Goal: Task Accomplishment & Management: Use online tool/utility

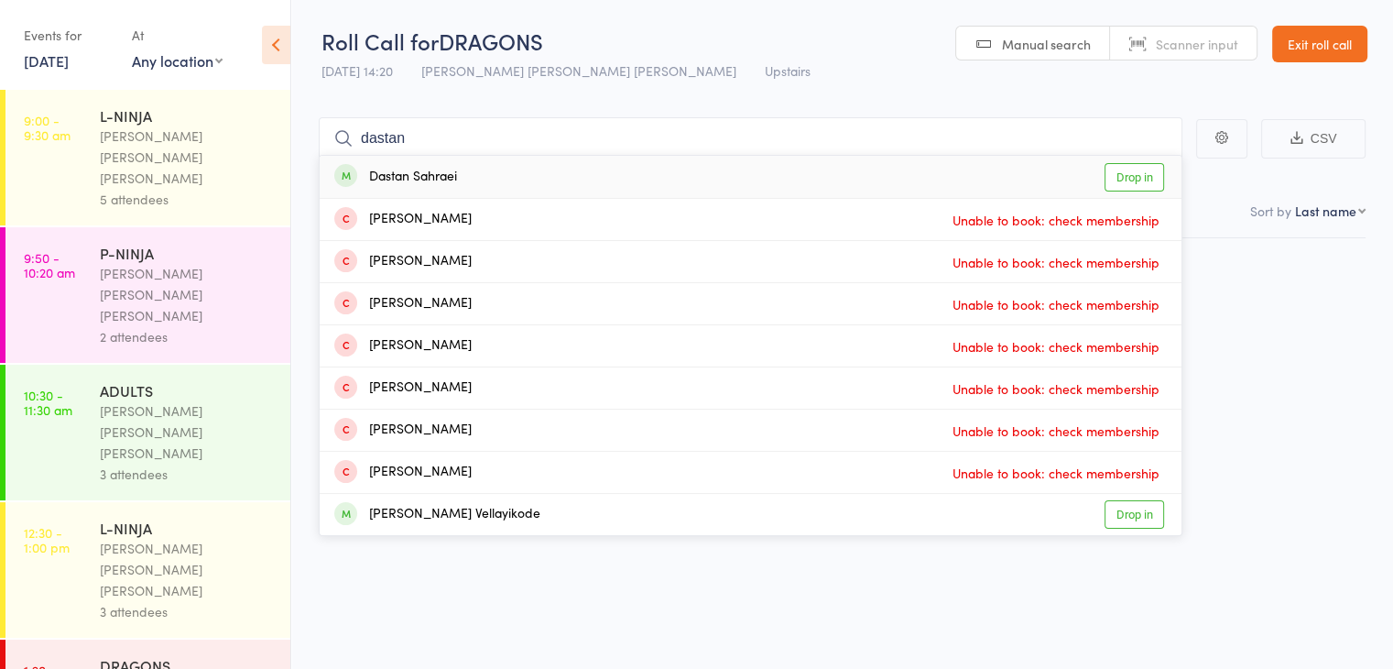
type input "dastan"
click at [478, 181] on div "Dastan Sahraei Drop in" at bounding box center [751, 177] width 862 height 42
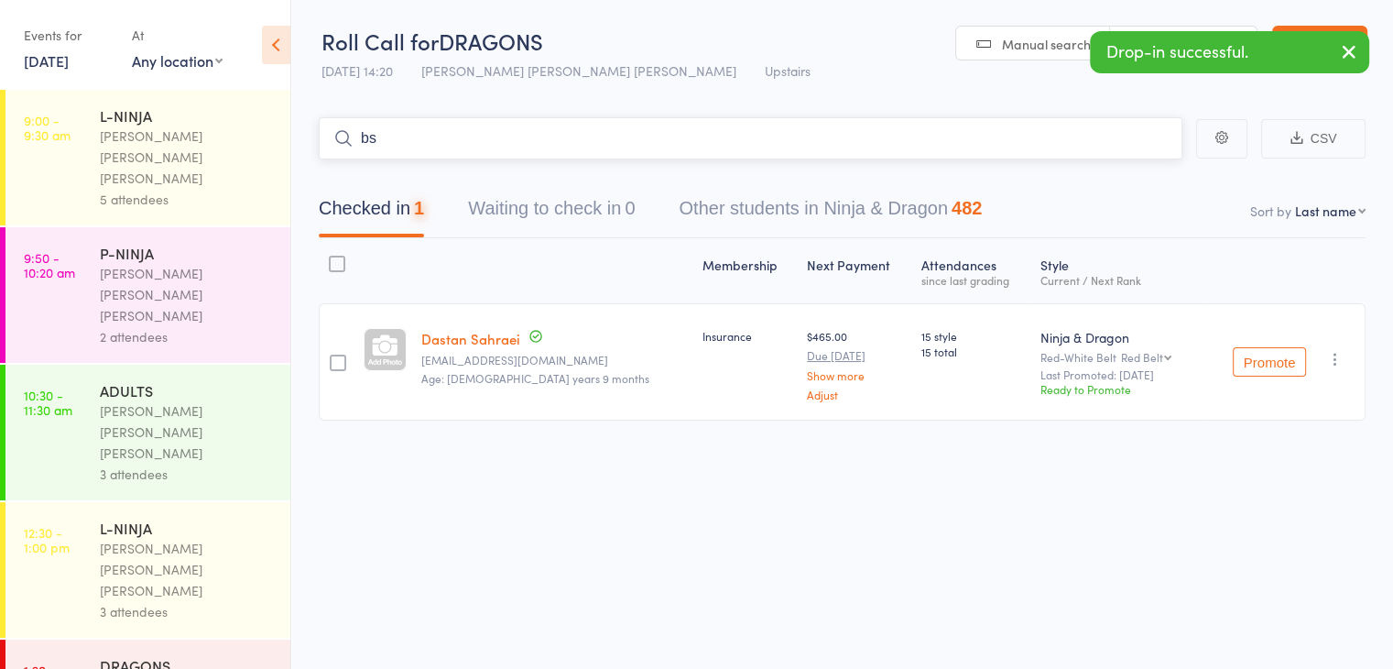
type input "b"
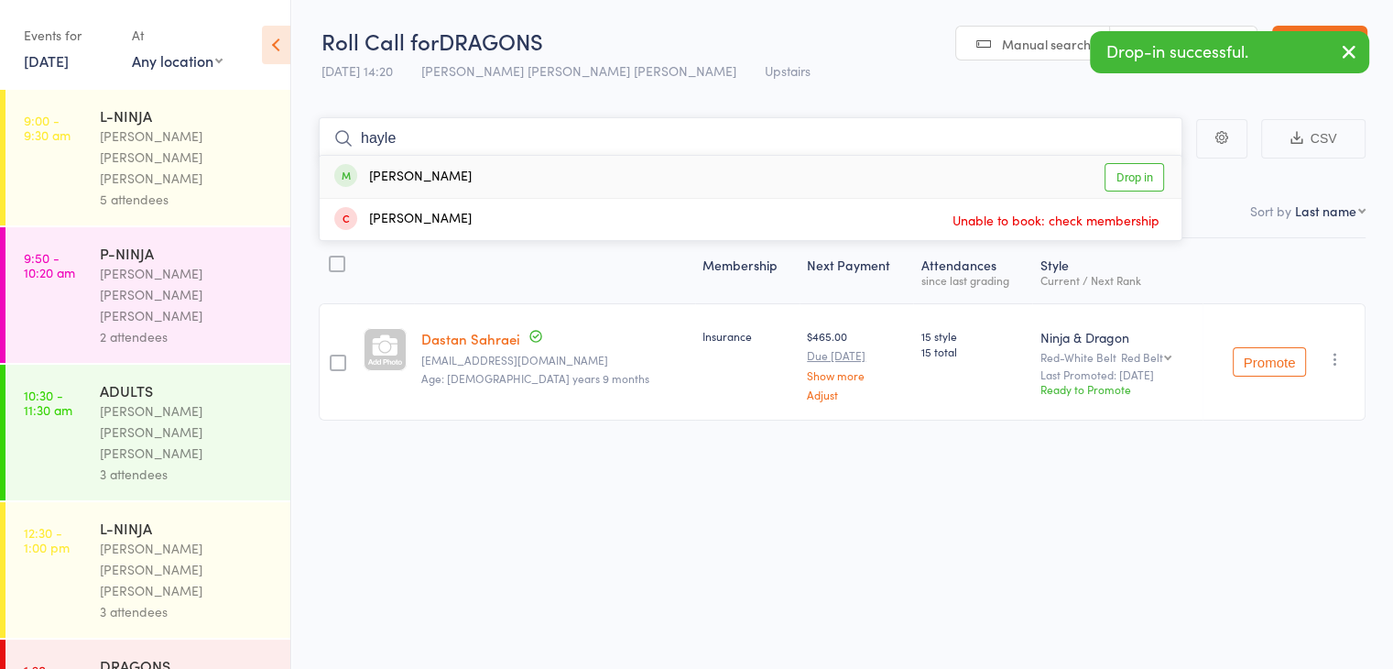
type input "hayle"
click at [480, 162] on div "[PERSON_NAME] Drop in" at bounding box center [751, 177] width 862 height 42
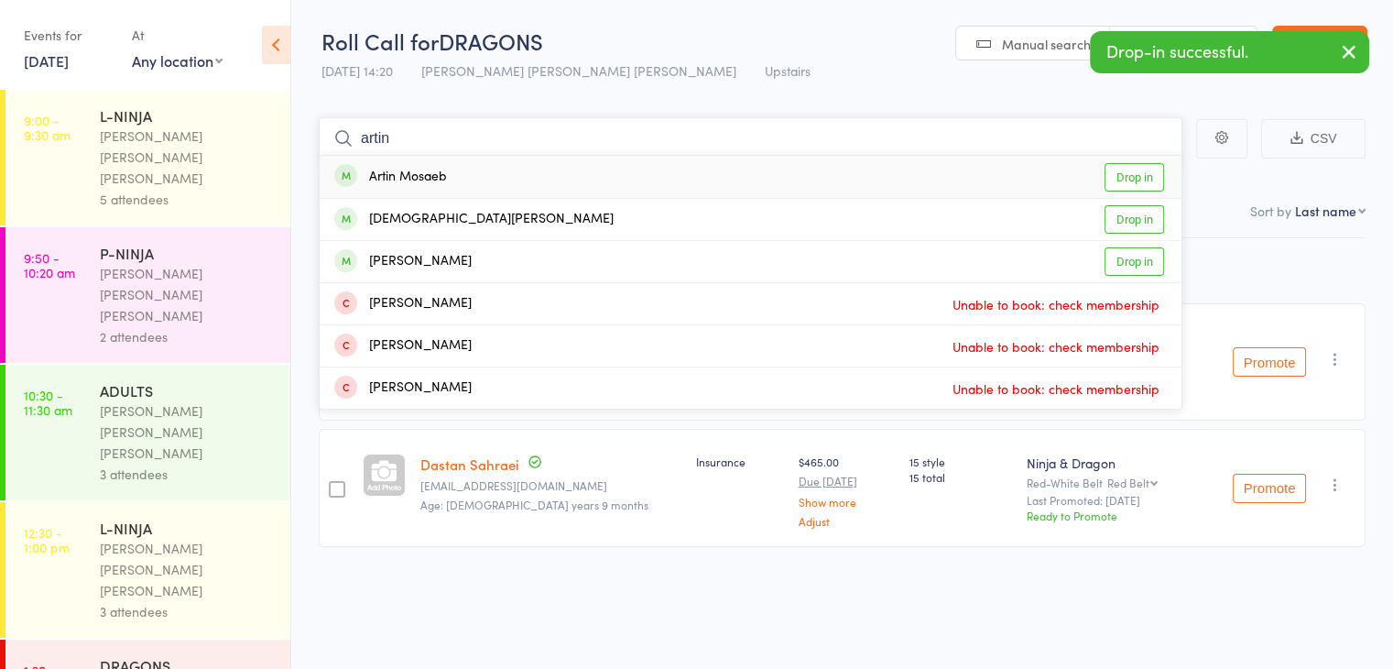
type input "artin"
click at [480, 162] on div "Artin Mosaeb Drop in" at bounding box center [751, 177] width 862 height 42
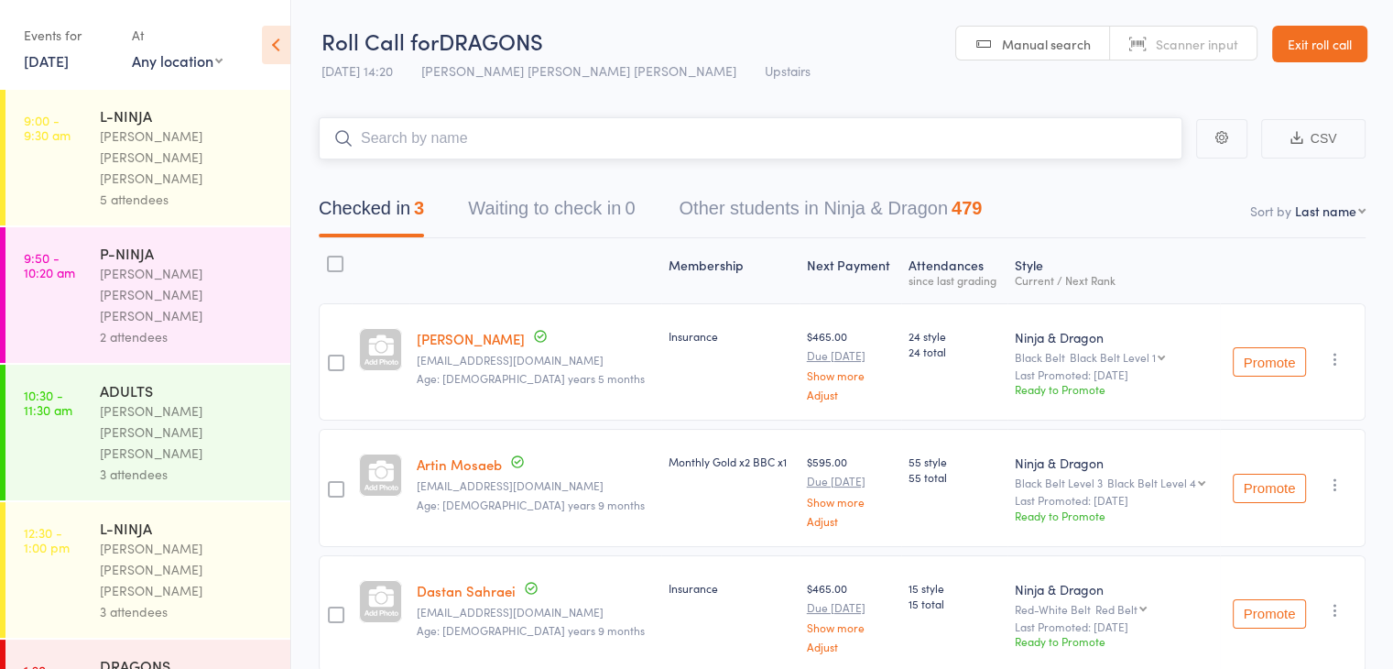
scroll to position [186, 0]
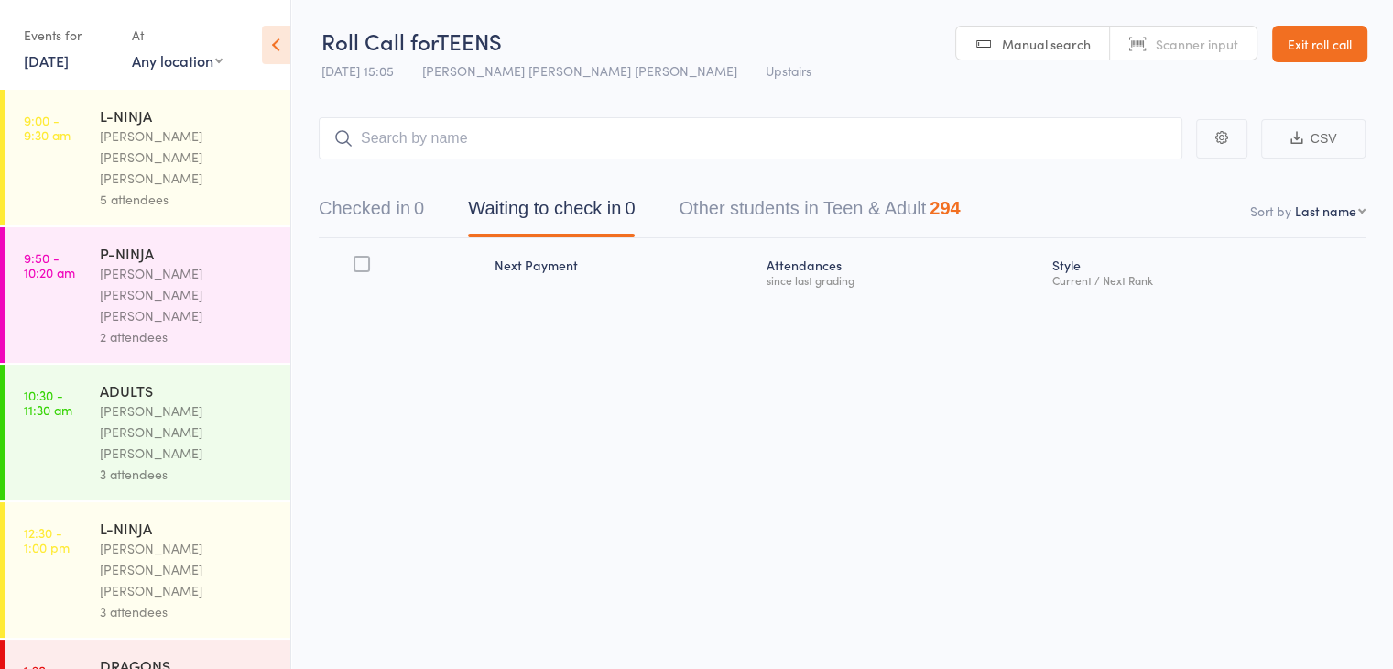
click at [441, 144] on input "search" at bounding box center [751, 138] width 864 height 42
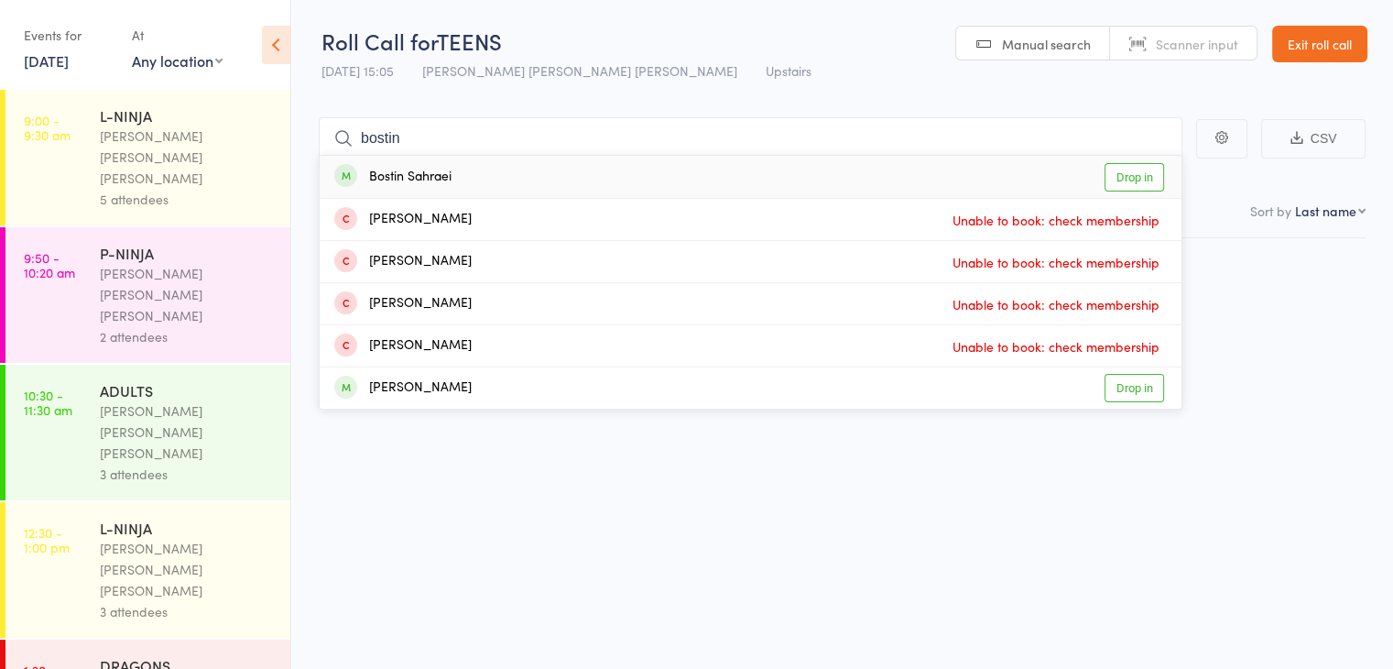
type input "bostin"
click at [442, 175] on div "Bostin Sahraei" at bounding box center [392, 177] width 117 height 21
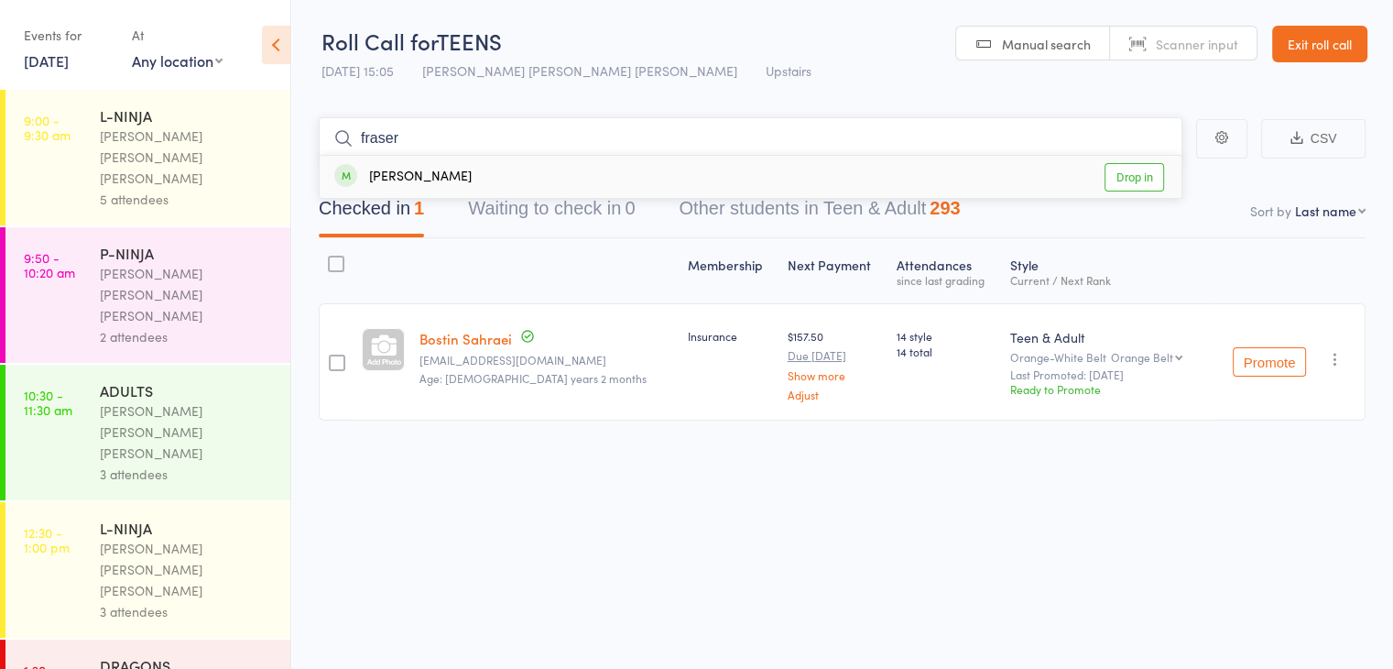
type input "fraser"
click at [445, 175] on div "[PERSON_NAME]" at bounding box center [402, 177] width 137 height 21
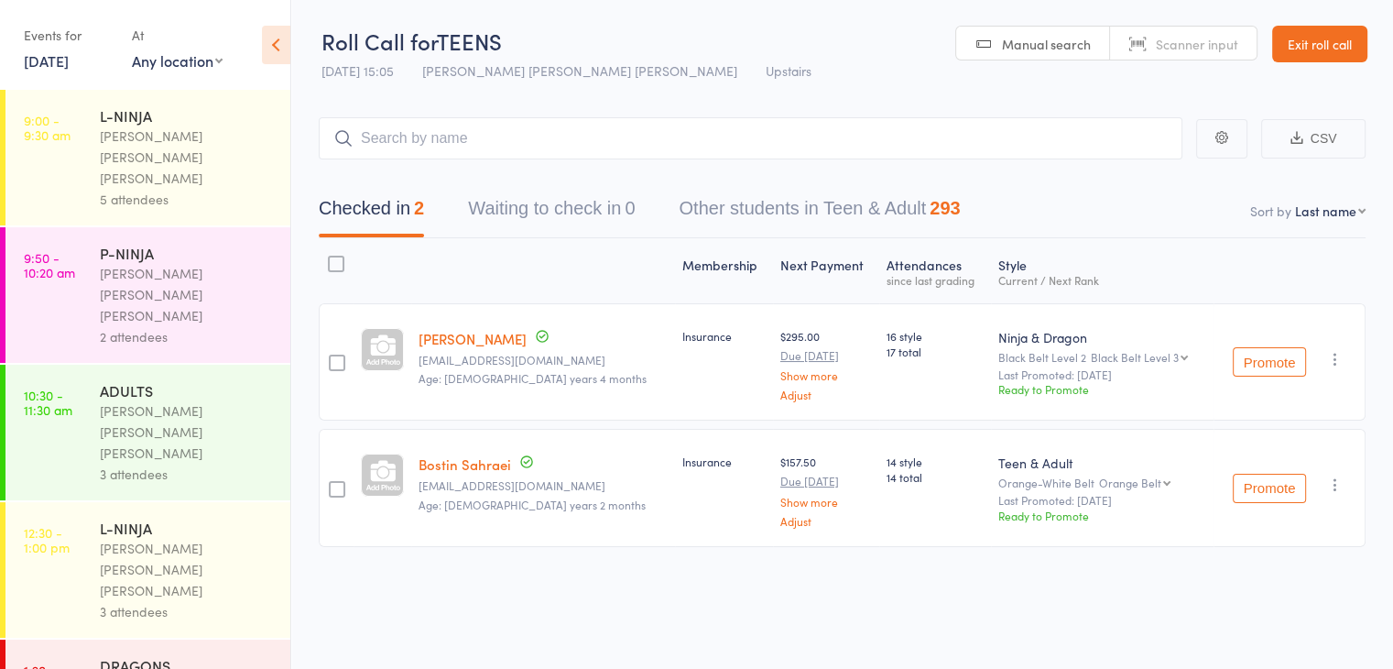
click at [445, 175] on div "Checked in 2 Waiting to check in 0 Other students in Teen & Adult 293" at bounding box center [842, 198] width 1047 height 79
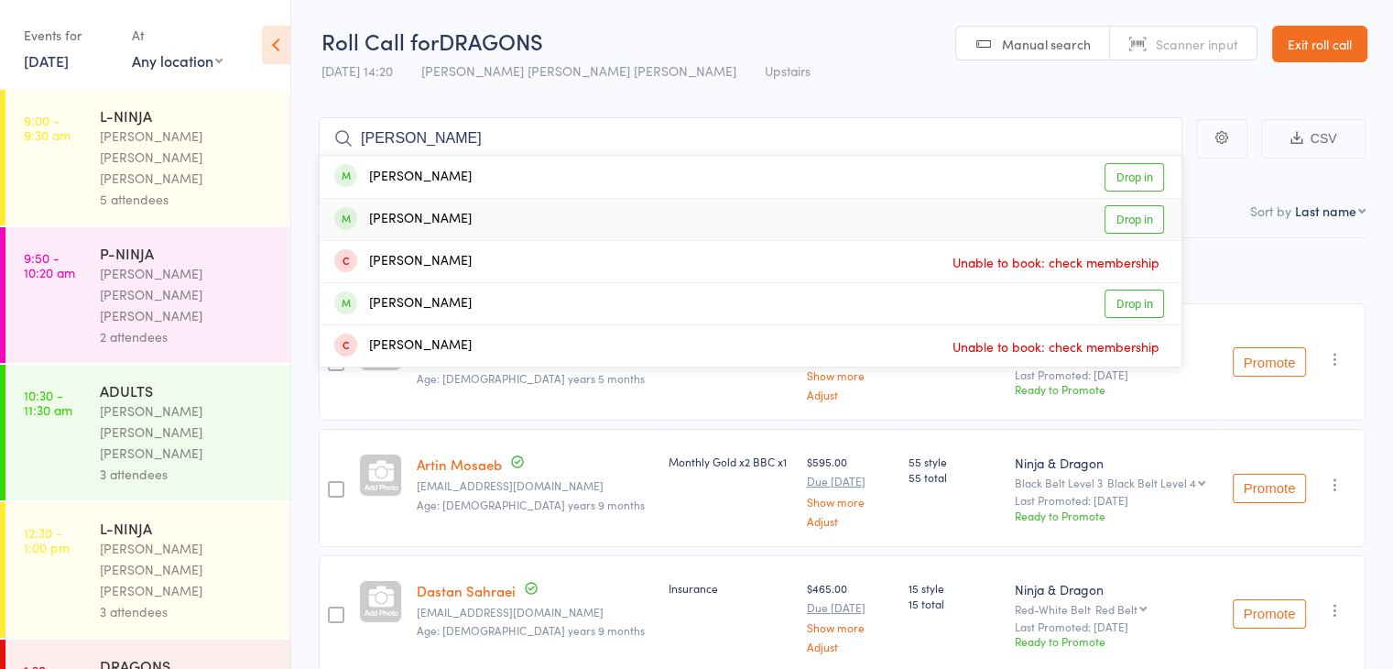
type input "[PERSON_NAME]"
click at [399, 213] on div "[PERSON_NAME]" at bounding box center [402, 219] width 137 height 21
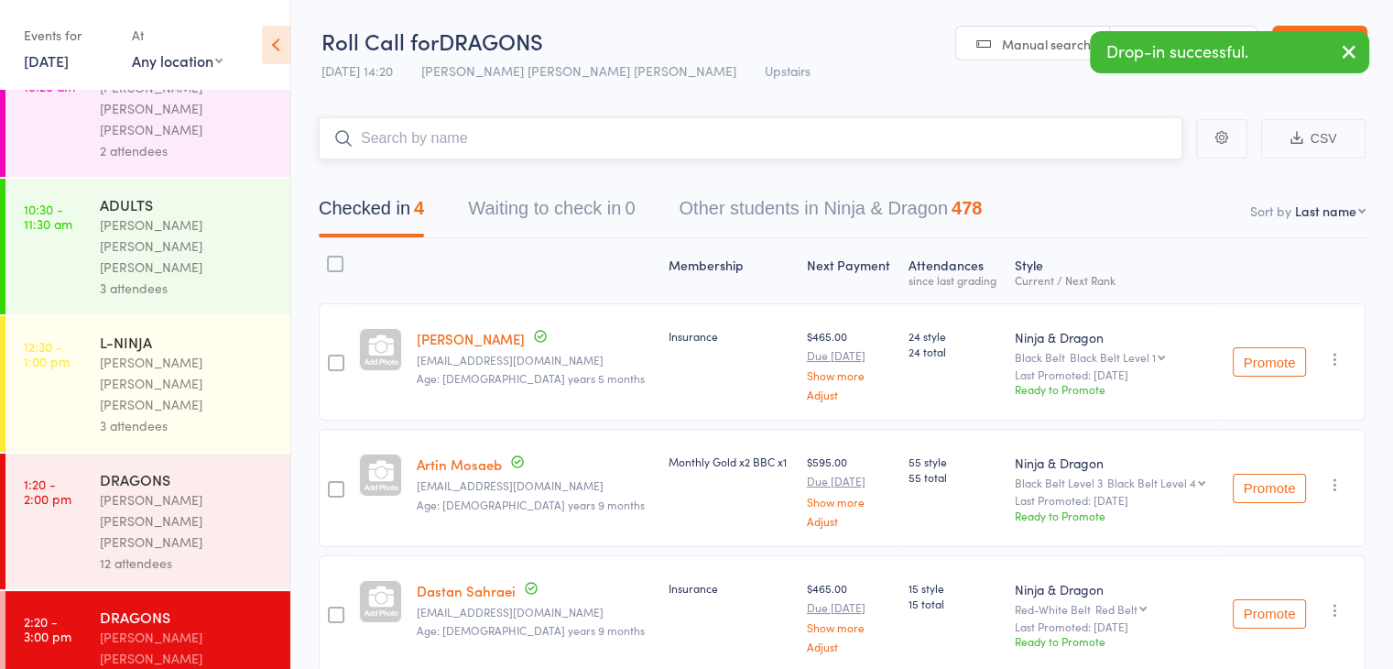
scroll to position [204, 0]
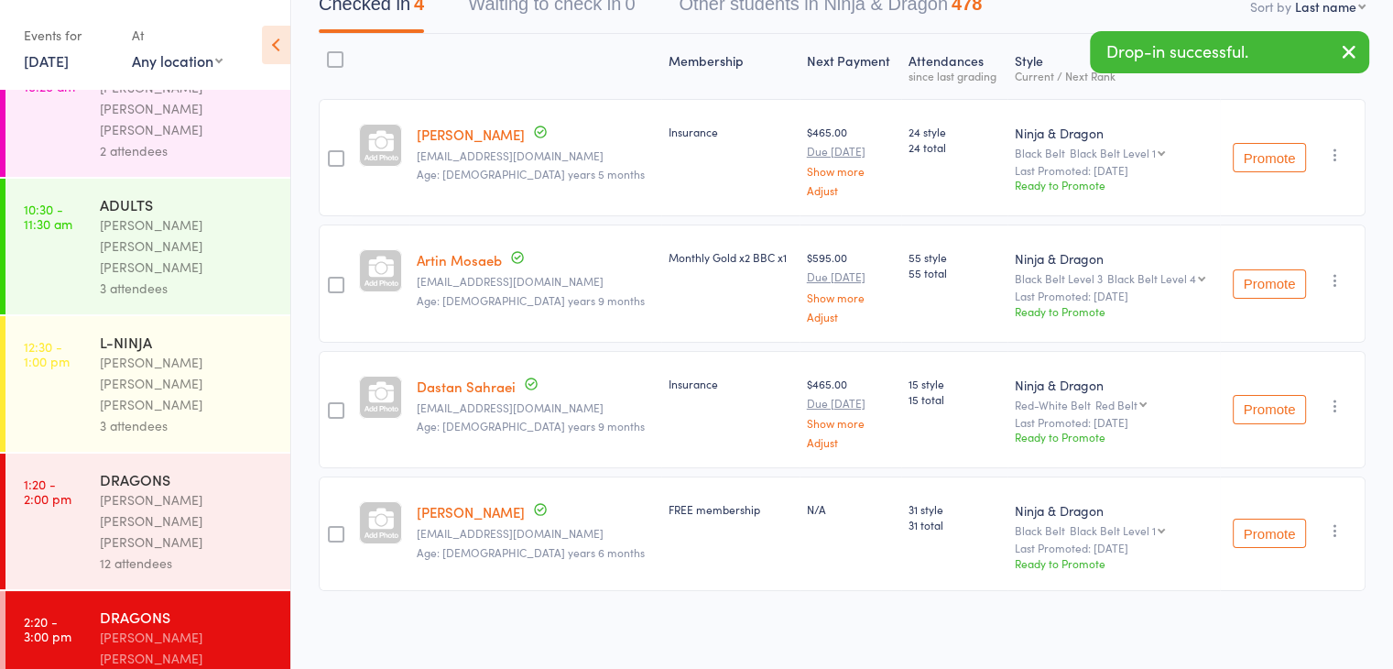
drag, startPoint x: 138, startPoint y: 524, endPoint x: 91, endPoint y: 500, distance: 53.2
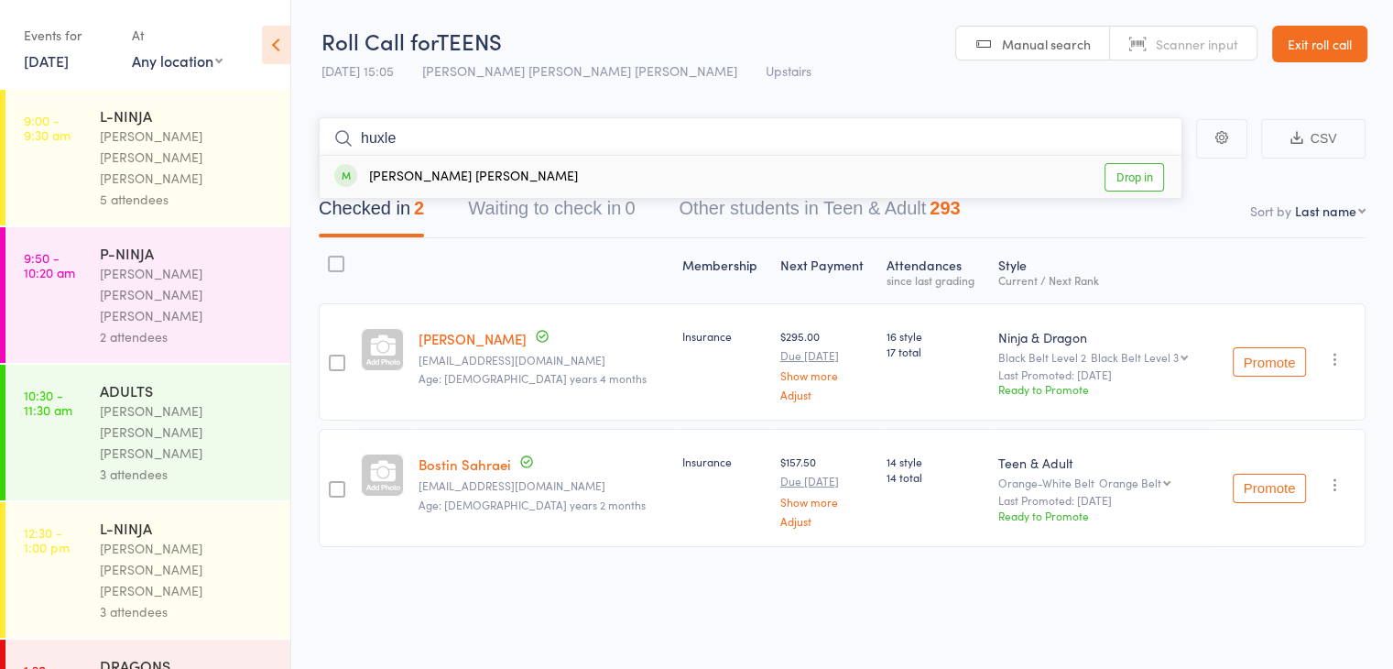
type input "huxle"
click at [491, 176] on div "[PERSON_NAME] [PERSON_NAME] Drop in" at bounding box center [751, 177] width 862 height 42
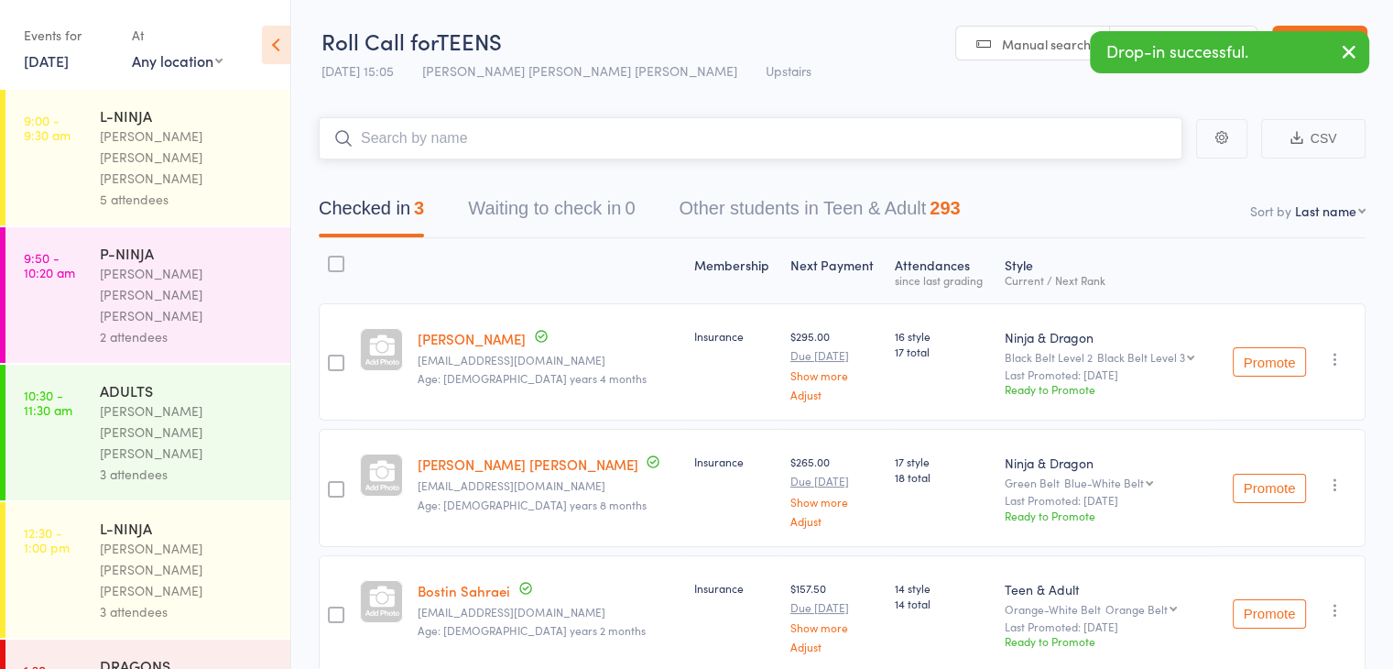
scroll to position [83, 0]
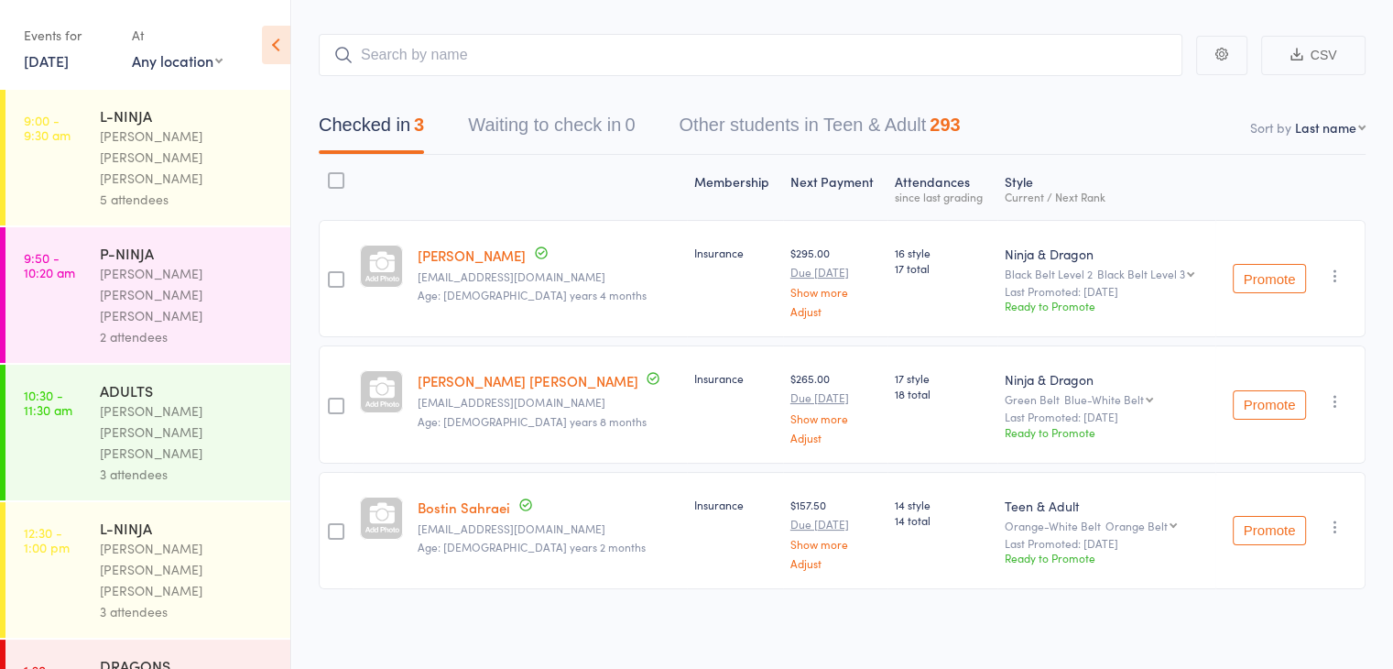
click at [341, 398] on div at bounding box center [336, 406] width 16 height 16
click at [332, 400] on input "checkbox" at bounding box center [332, 400] width 0 height 0
click at [334, 283] on div at bounding box center [336, 279] width 16 height 16
click at [332, 274] on input "checkbox" at bounding box center [332, 274] width 0 height 0
click at [1215, 647] on button "Remove" at bounding box center [1192, 631] width 82 height 38
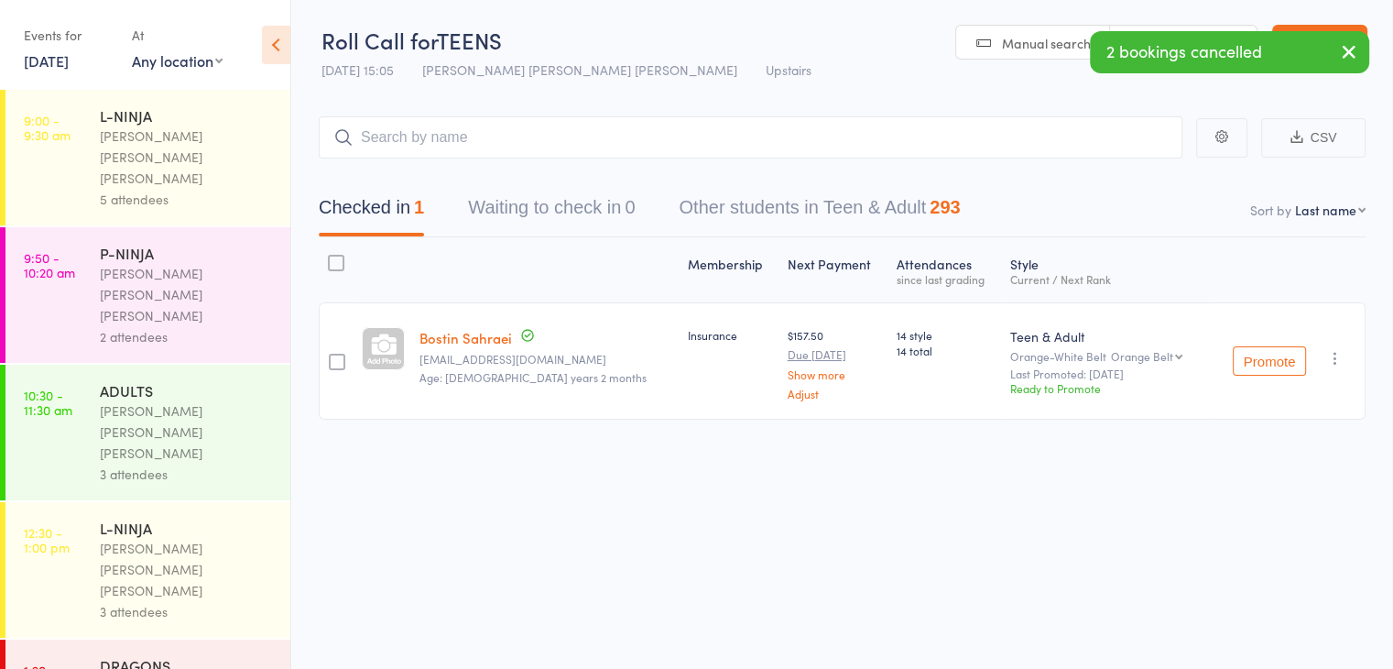
scroll to position [0, 0]
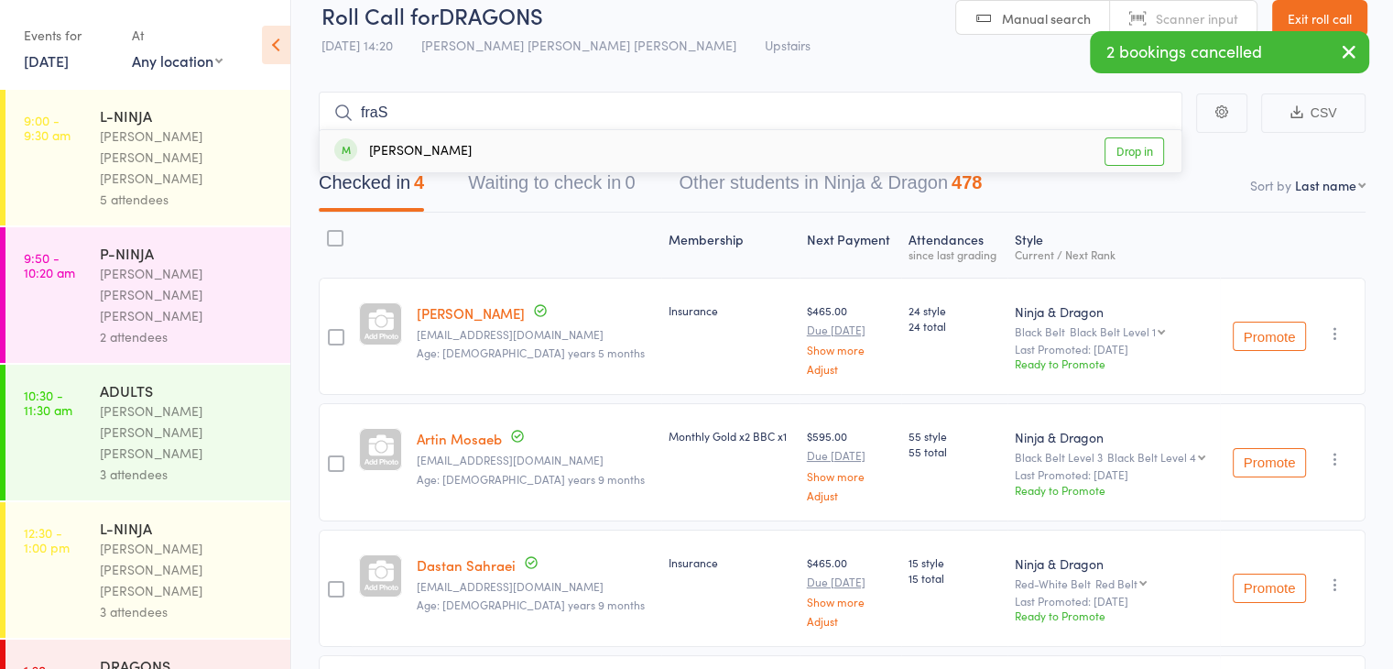
scroll to position [26, 0]
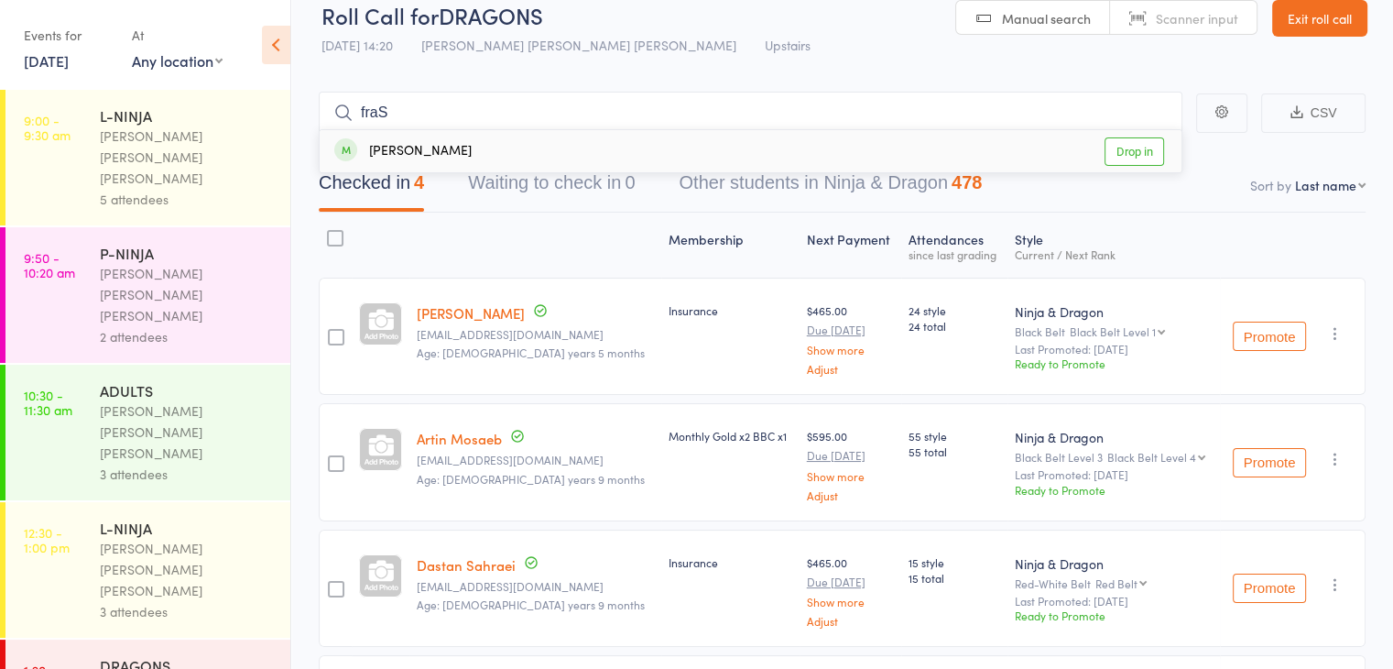
type input "fraS"
click at [557, 131] on div "[PERSON_NAME] Drop in" at bounding box center [751, 151] width 862 height 42
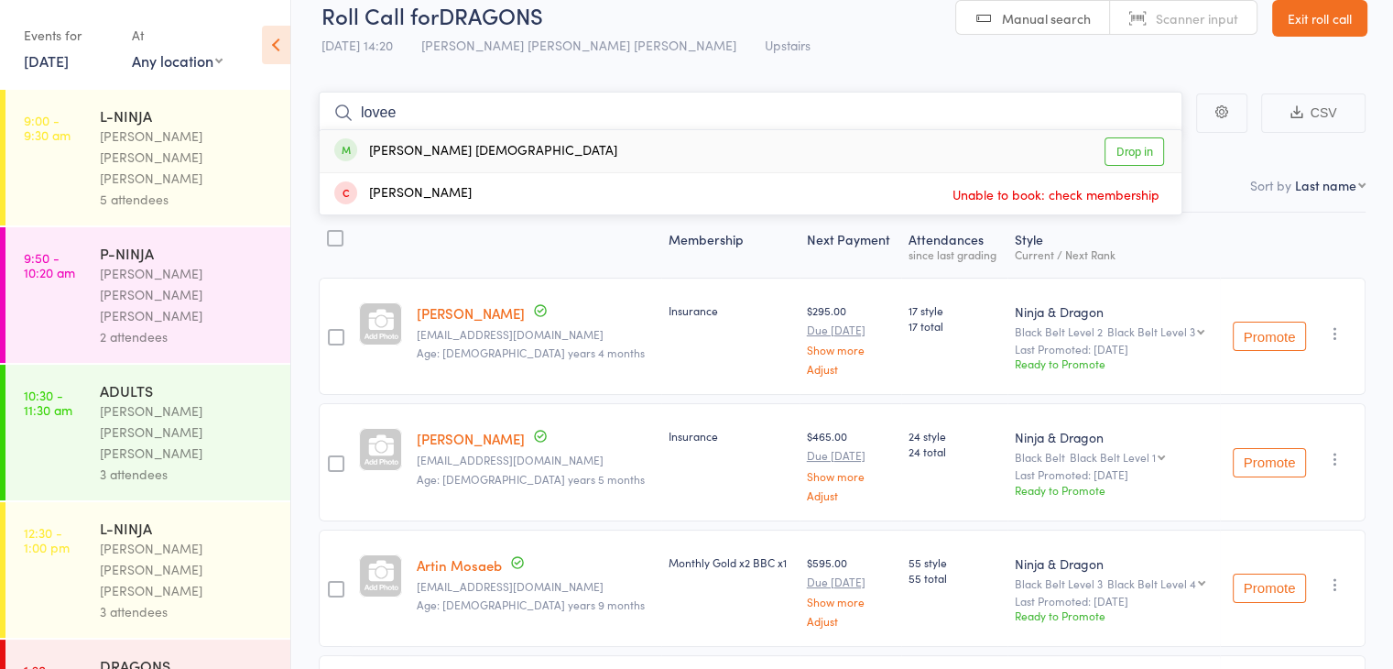
type input "lovee"
click at [547, 139] on div "[PERSON_NAME] [DEMOGRAPHIC_DATA] Drop in" at bounding box center [751, 151] width 862 height 42
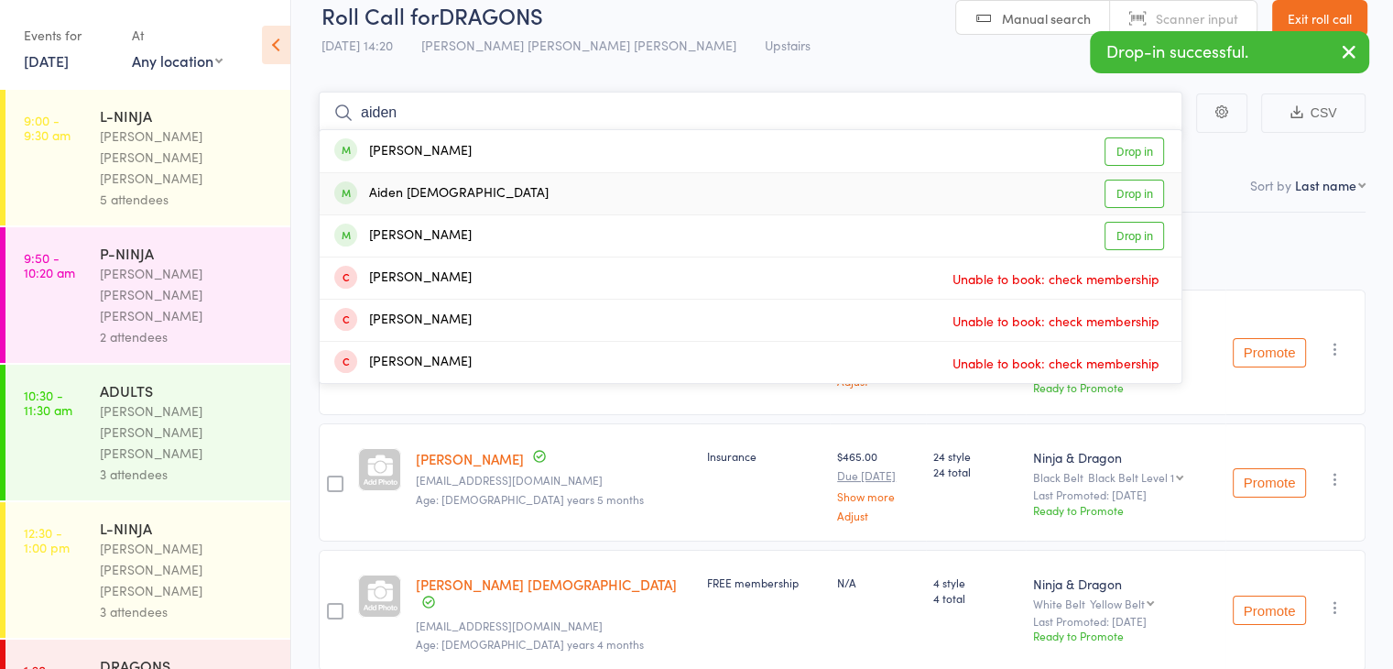
type input "aiden"
click at [540, 192] on div "Aiden [DEMOGRAPHIC_DATA] Drop in" at bounding box center [751, 193] width 862 height 41
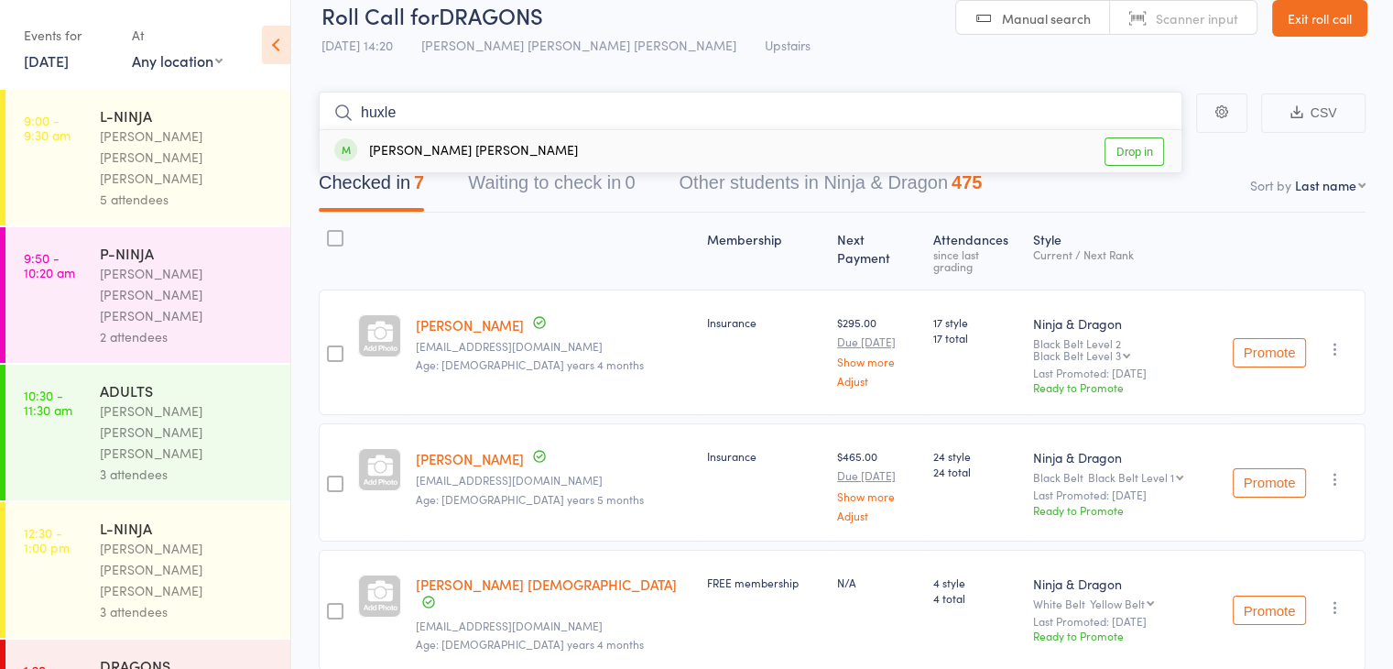
type input "huxle"
click at [468, 142] on div "[PERSON_NAME] [PERSON_NAME] Drop in" at bounding box center [751, 151] width 862 height 42
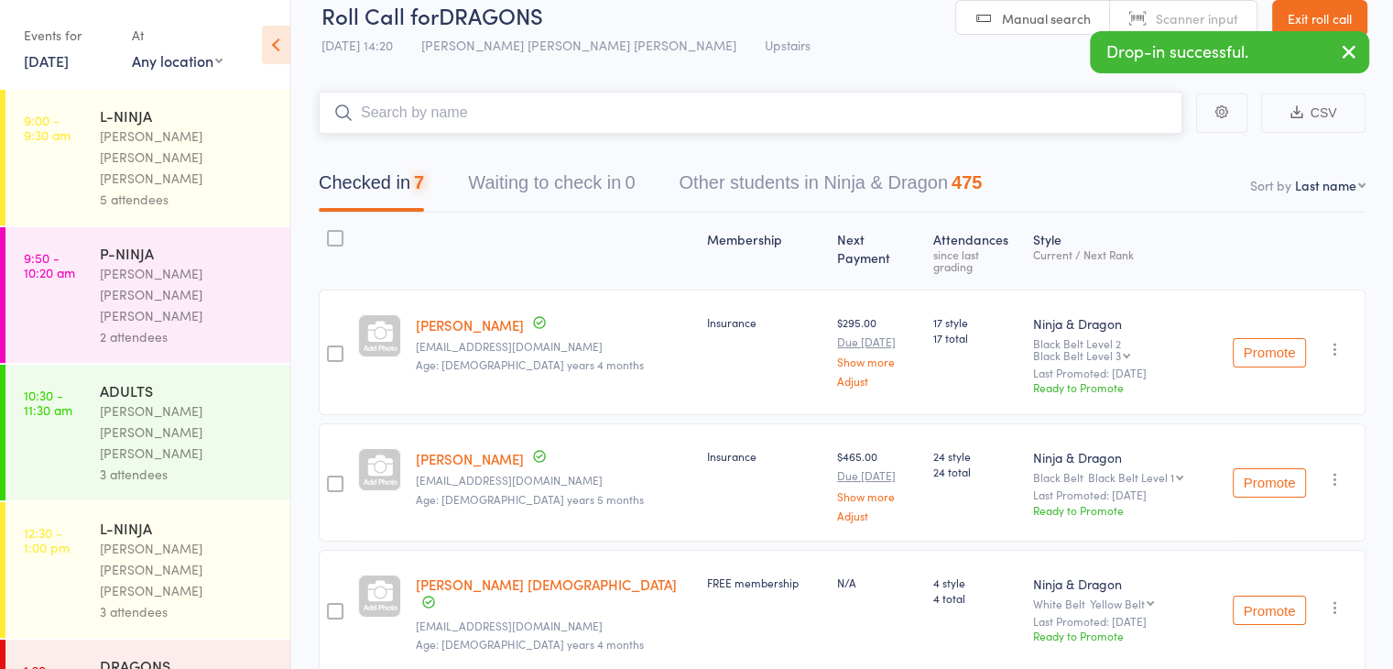
scroll to position [186, 0]
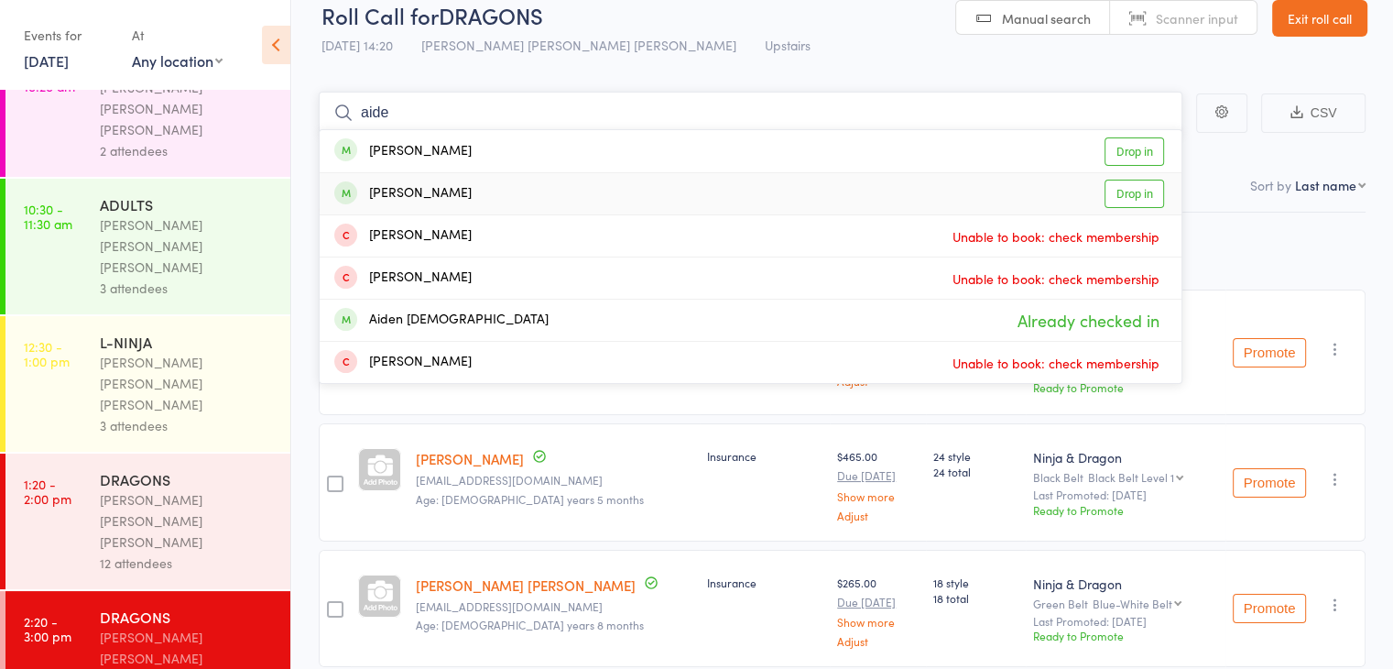
type input "aide"
click at [408, 191] on div "[PERSON_NAME]" at bounding box center [402, 193] width 137 height 21
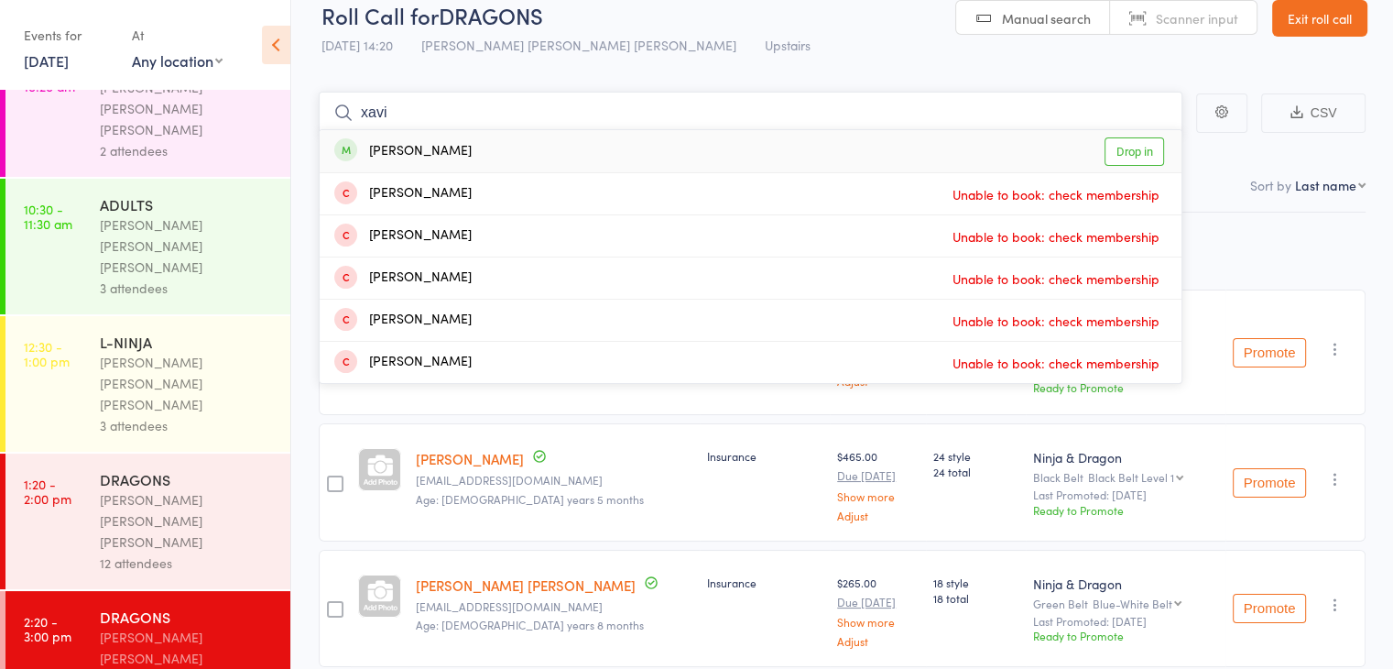
type input "xavi"
click at [403, 161] on div "[PERSON_NAME] Drop in" at bounding box center [751, 151] width 862 height 42
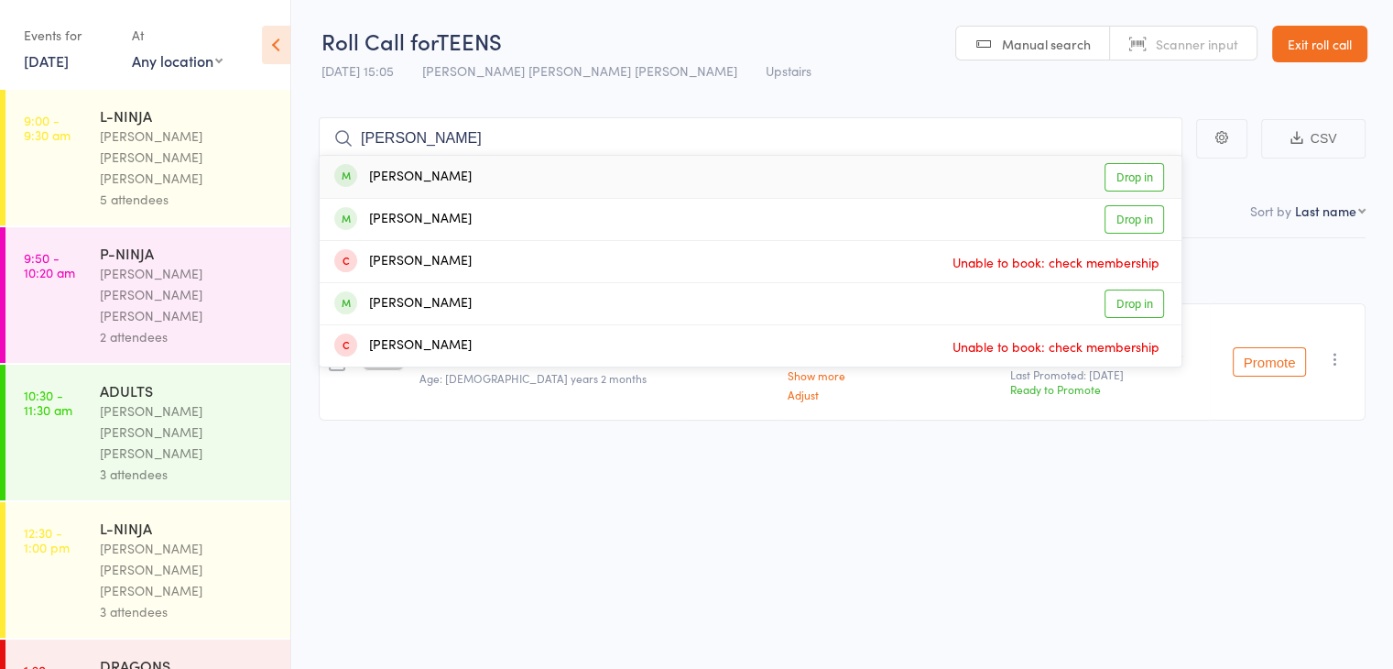
type input "[PERSON_NAME]"
click at [473, 182] on div "[PERSON_NAME] Drop in" at bounding box center [751, 177] width 862 height 42
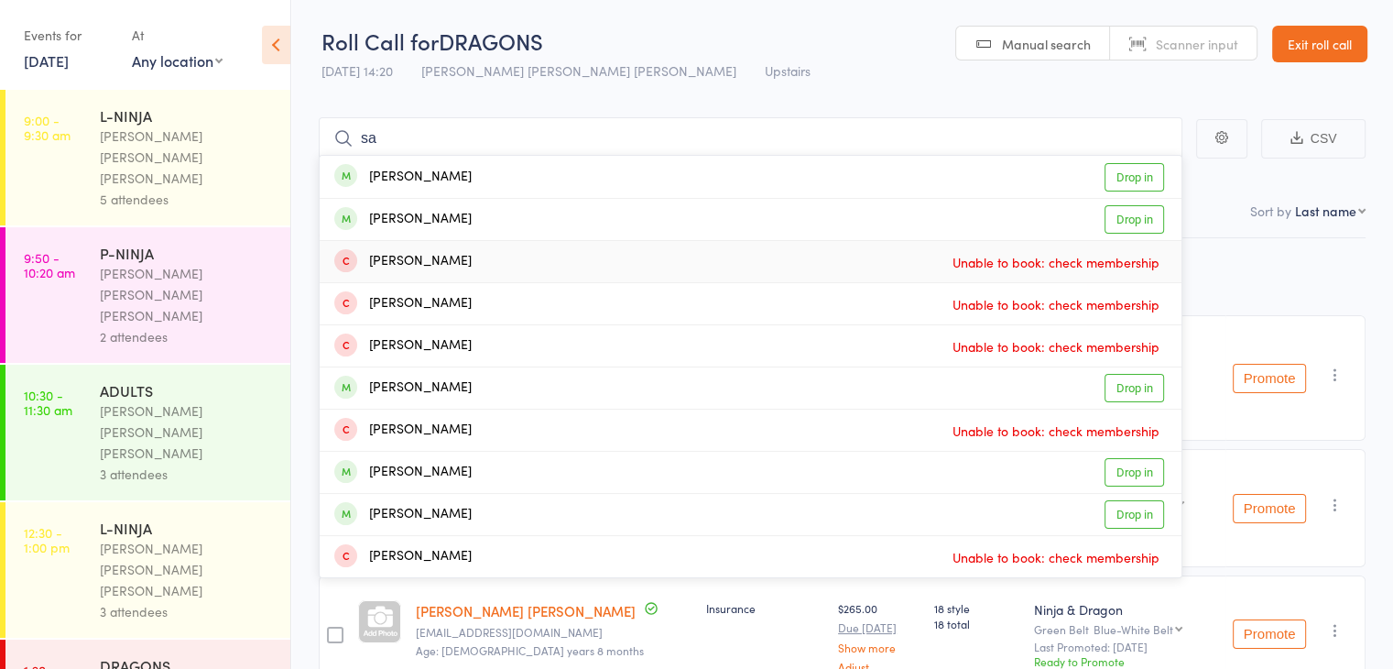
type input "s"
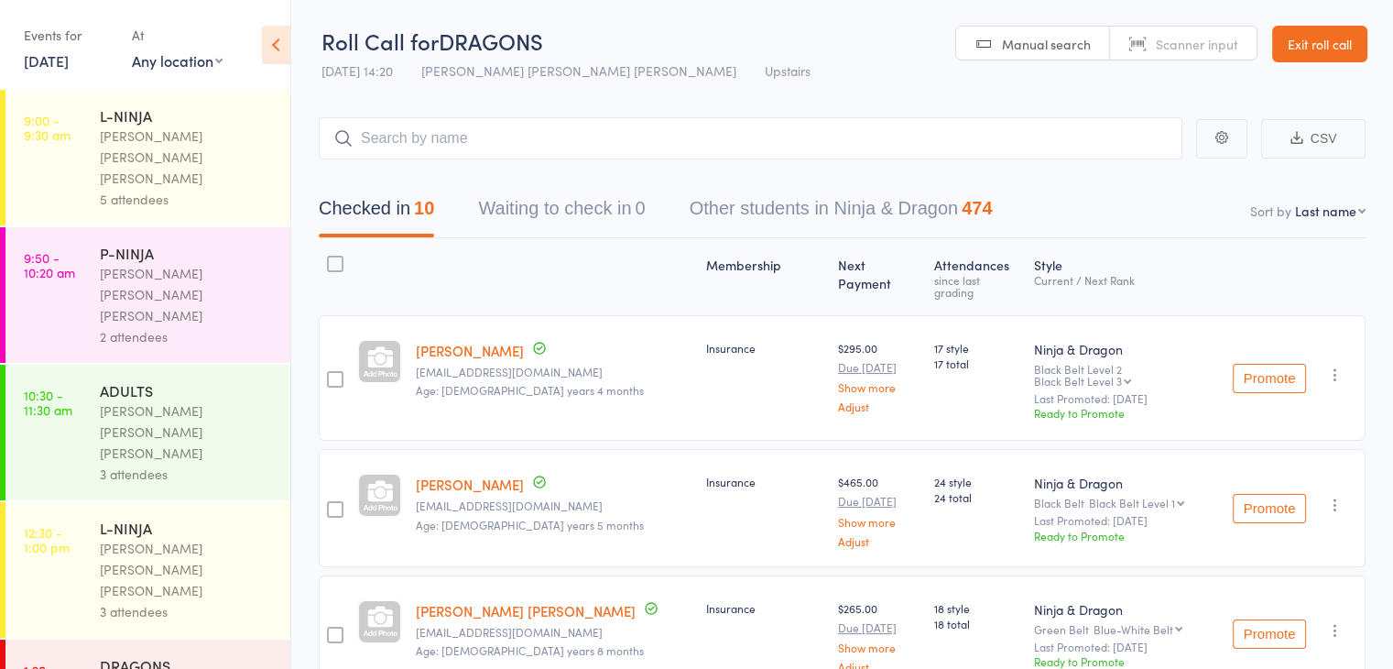
scroll to position [186, 0]
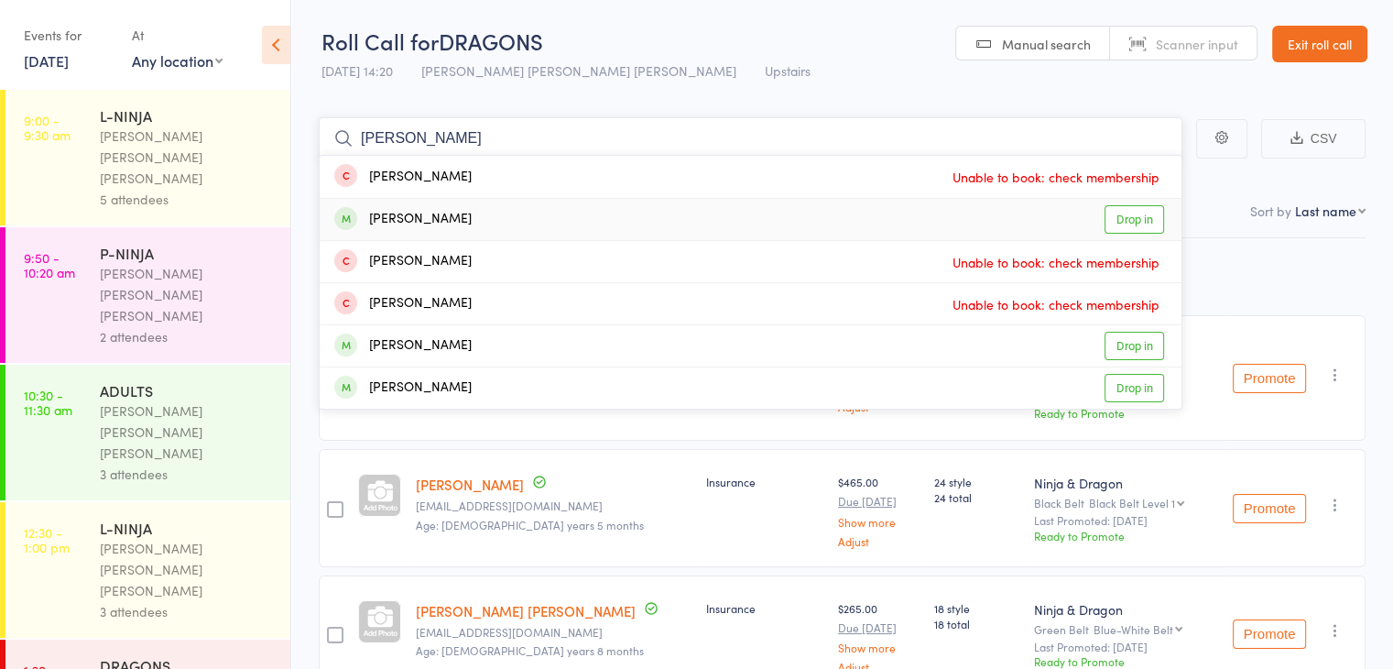
type input "[PERSON_NAME]"
click at [432, 229] on div "[PERSON_NAME] Drop in" at bounding box center [751, 219] width 862 height 41
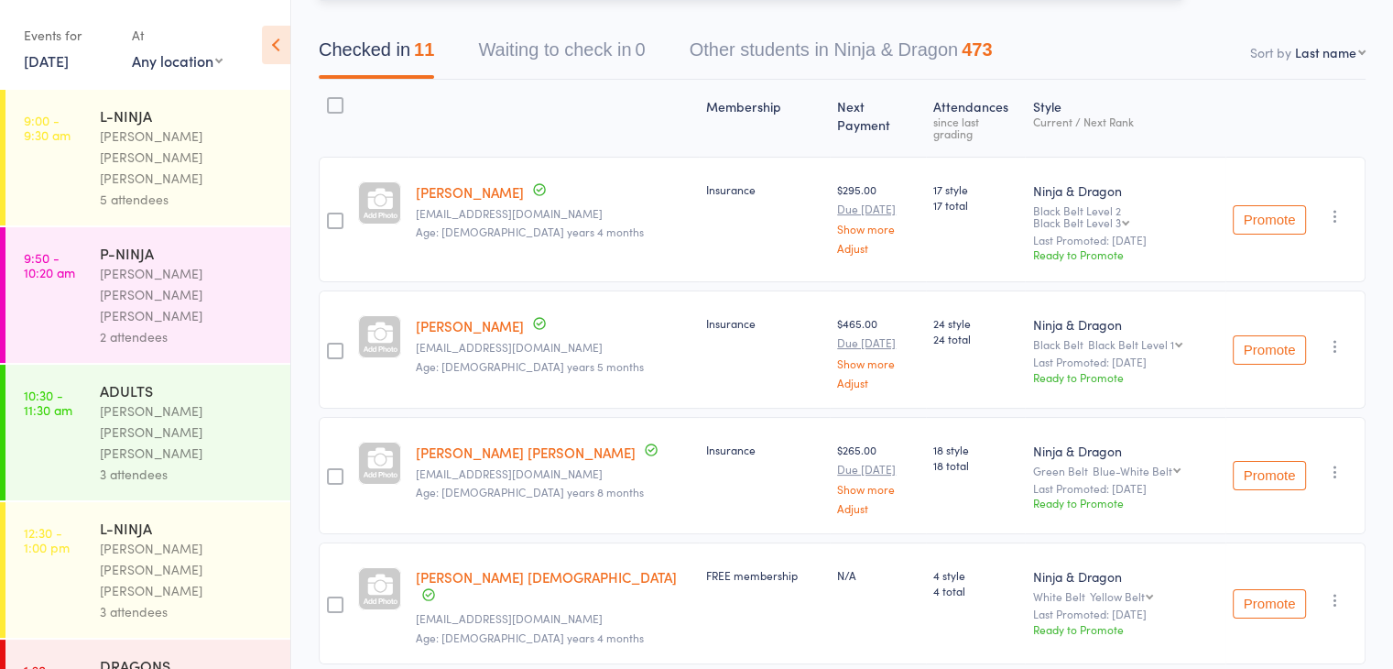
scroll to position [129, 0]
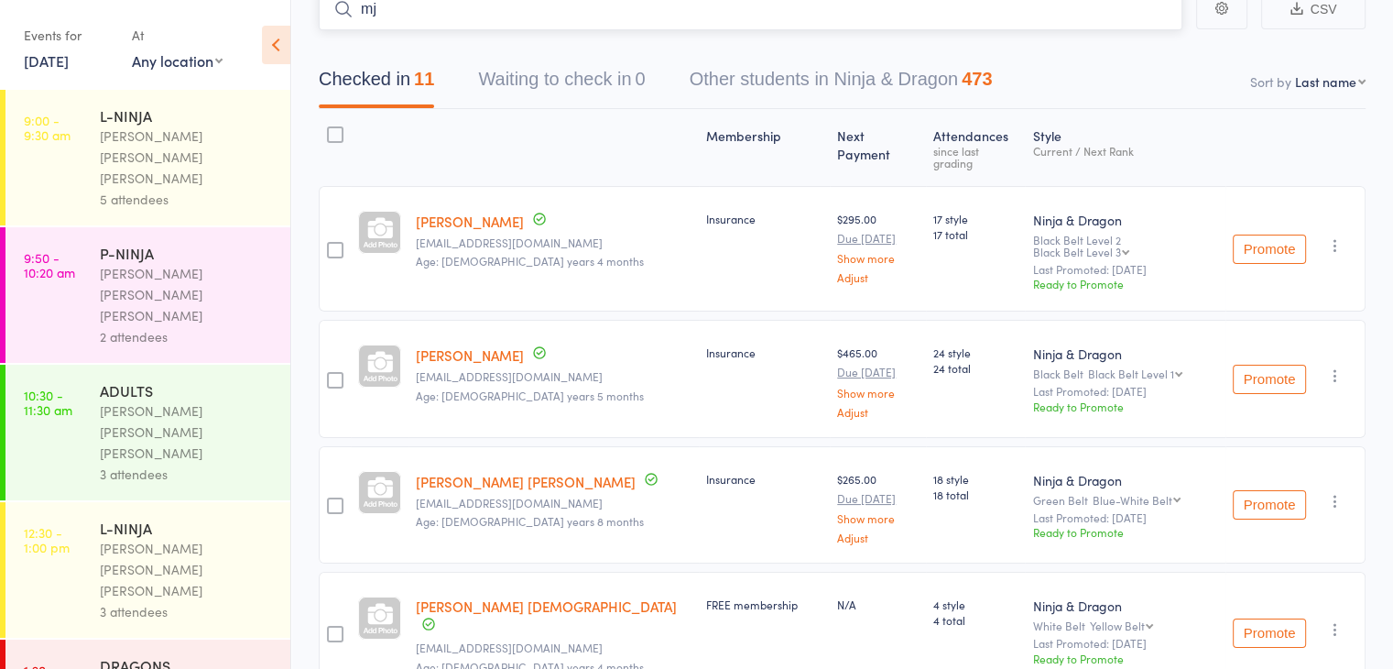
type input "m"
type input "j"
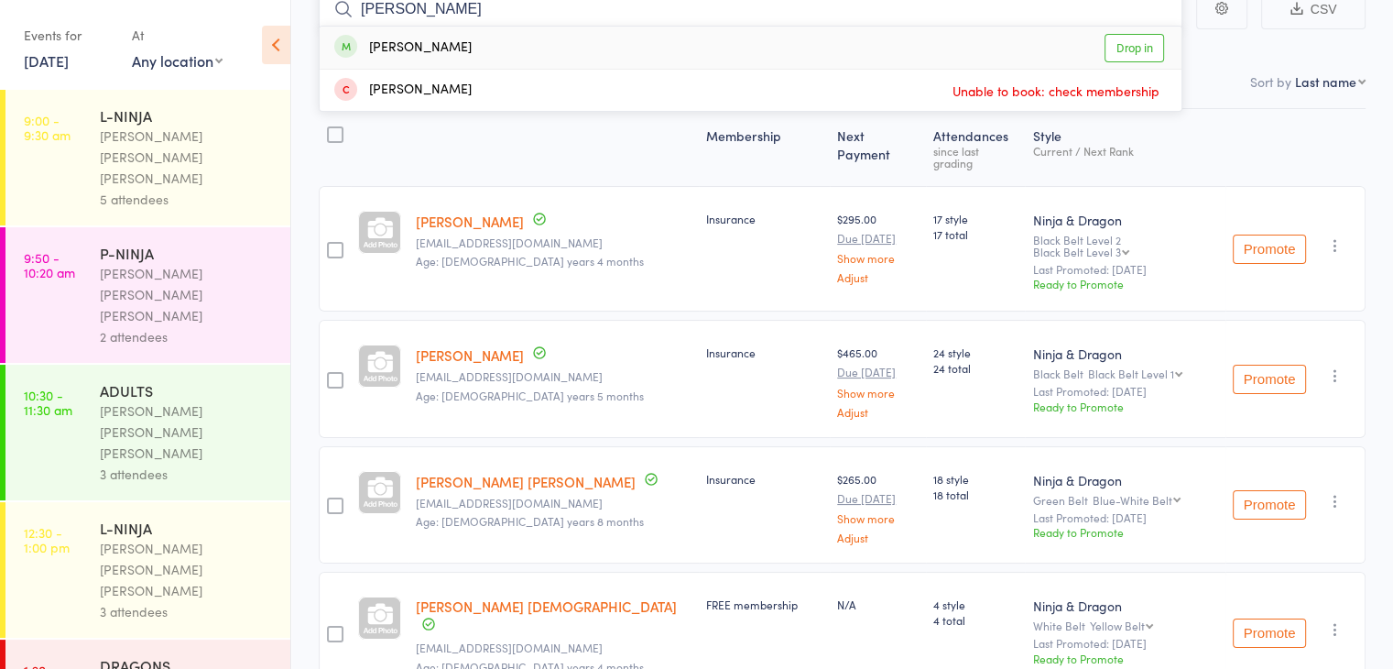
type input "[PERSON_NAME]"
click at [593, 54] on div "[PERSON_NAME] Drop in" at bounding box center [751, 48] width 862 height 42
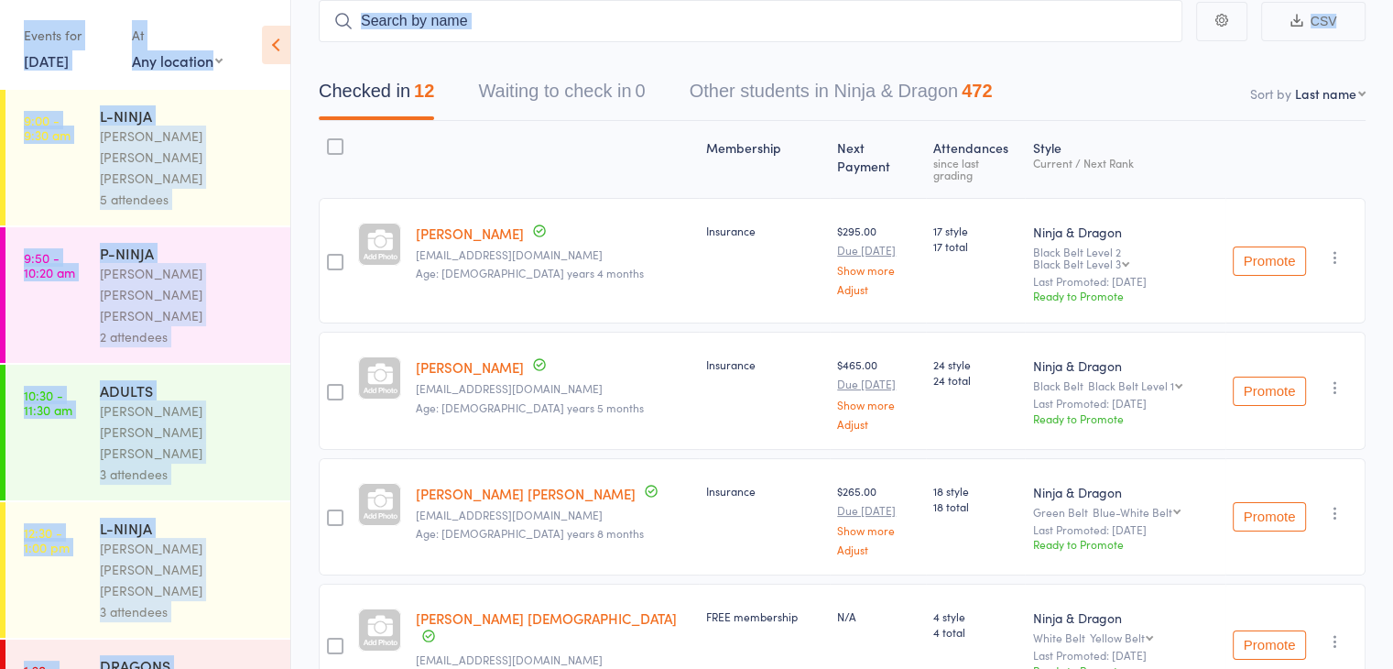
scroll to position [0, 0]
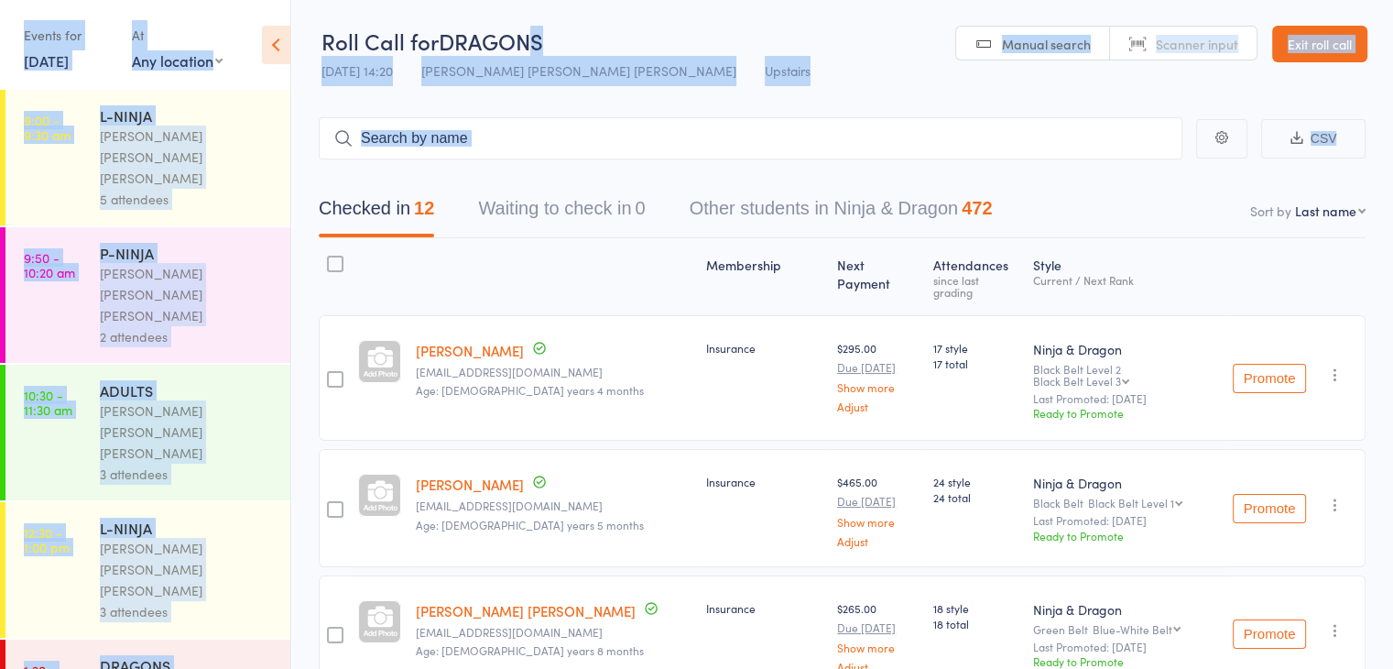
drag, startPoint x: 593, startPoint y: 54, endPoint x: 531, endPoint y: -80, distance: 147.1
click at [531, 0] on html "Drop-in successful. Roll Call for DRAGONS [DATE] 14:20 [PERSON_NAME] [PERSON_NA…" at bounding box center [696, 334] width 1393 height 669
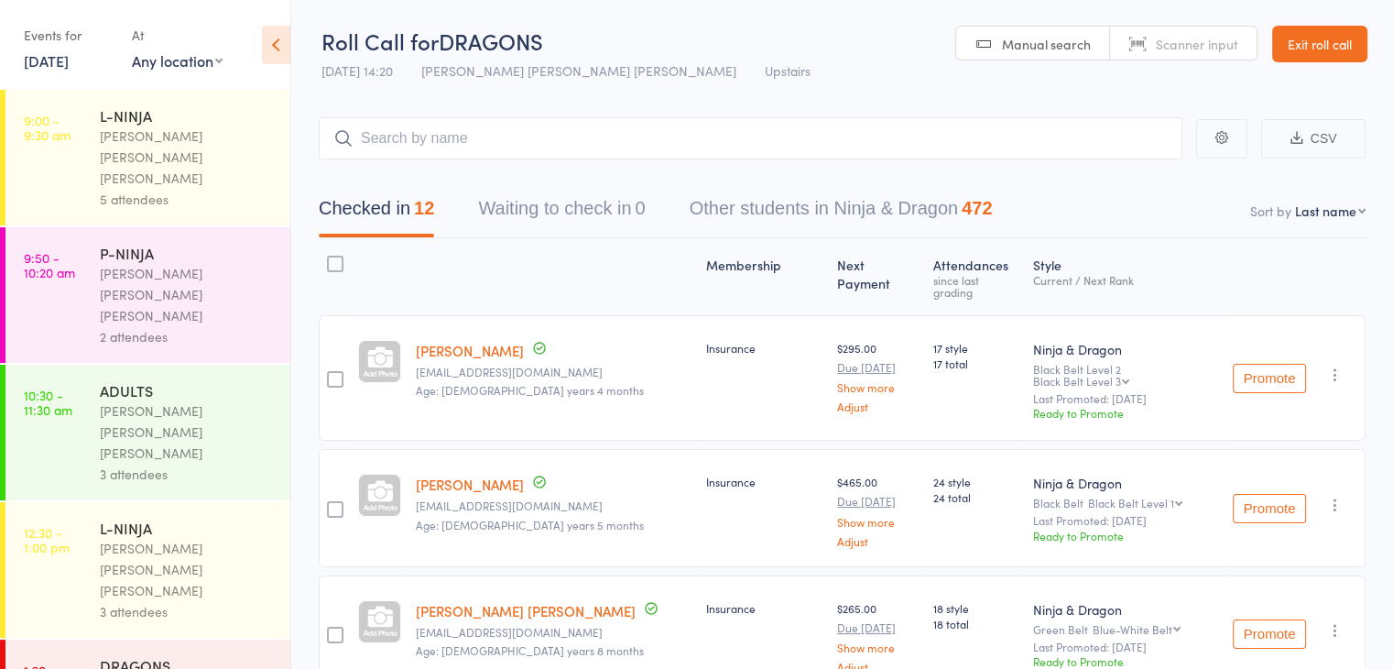
click at [725, 315] on div "Insurance" at bounding box center [765, 377] width 132 height 125
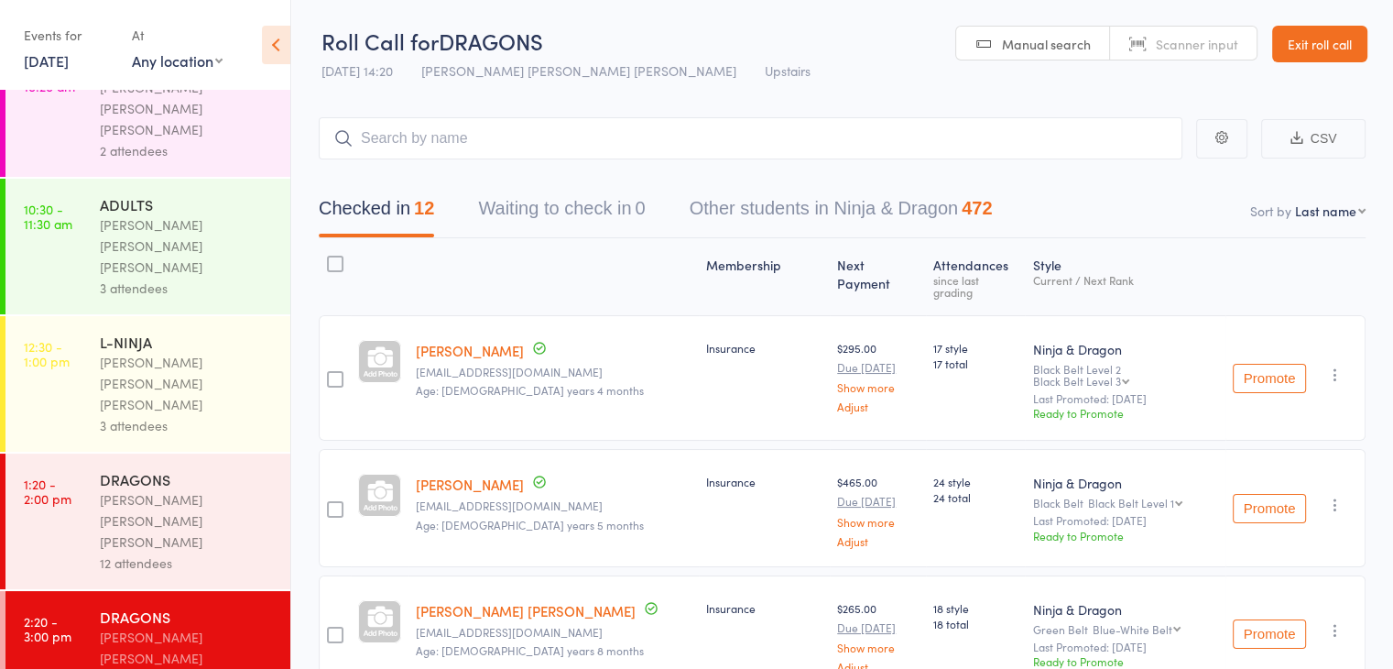
click at [769, 70] on header "Roll Call for DRAGONS [DATE] 14:20 [PERSON_NAME] [PERSON_NAME] [PERSON_NAME] Up…" at bounding box center [842, 45] width 1102 height 90
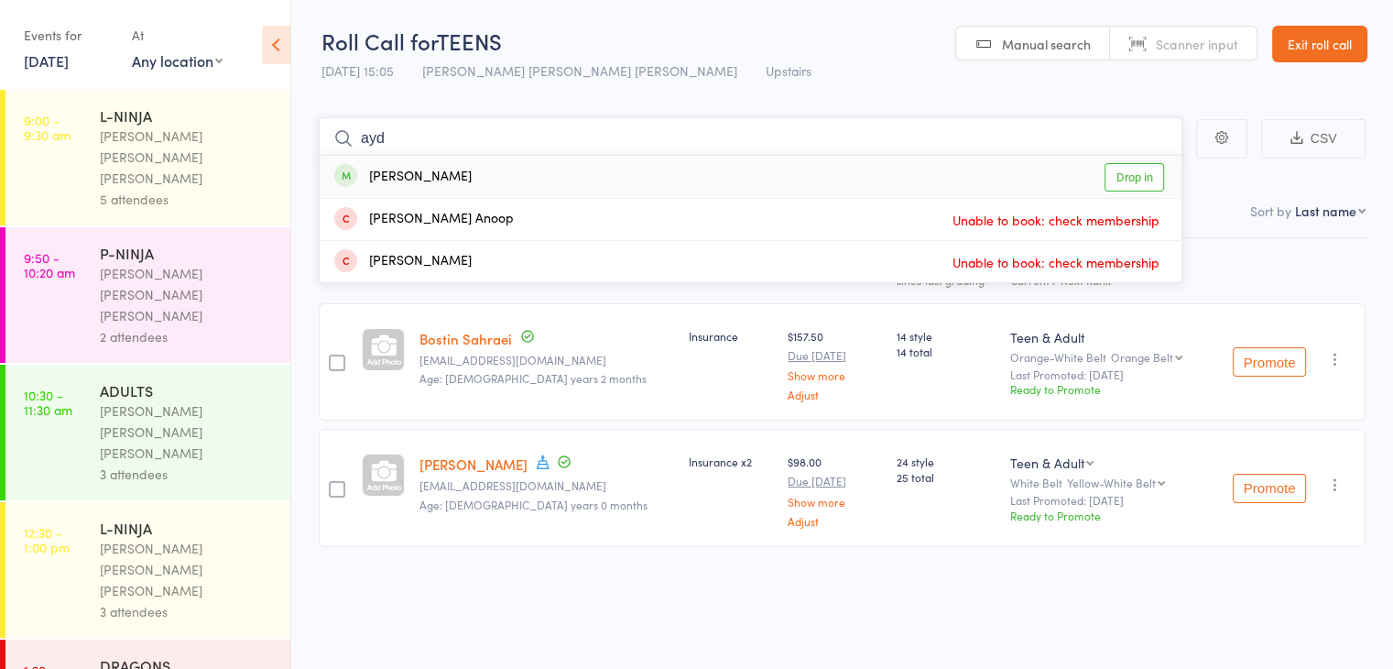
type input "ayd"
click at [881, 169] on div "Aydin Mosaeb Drop in" at bounding box center [751, 177] width 862 height 42
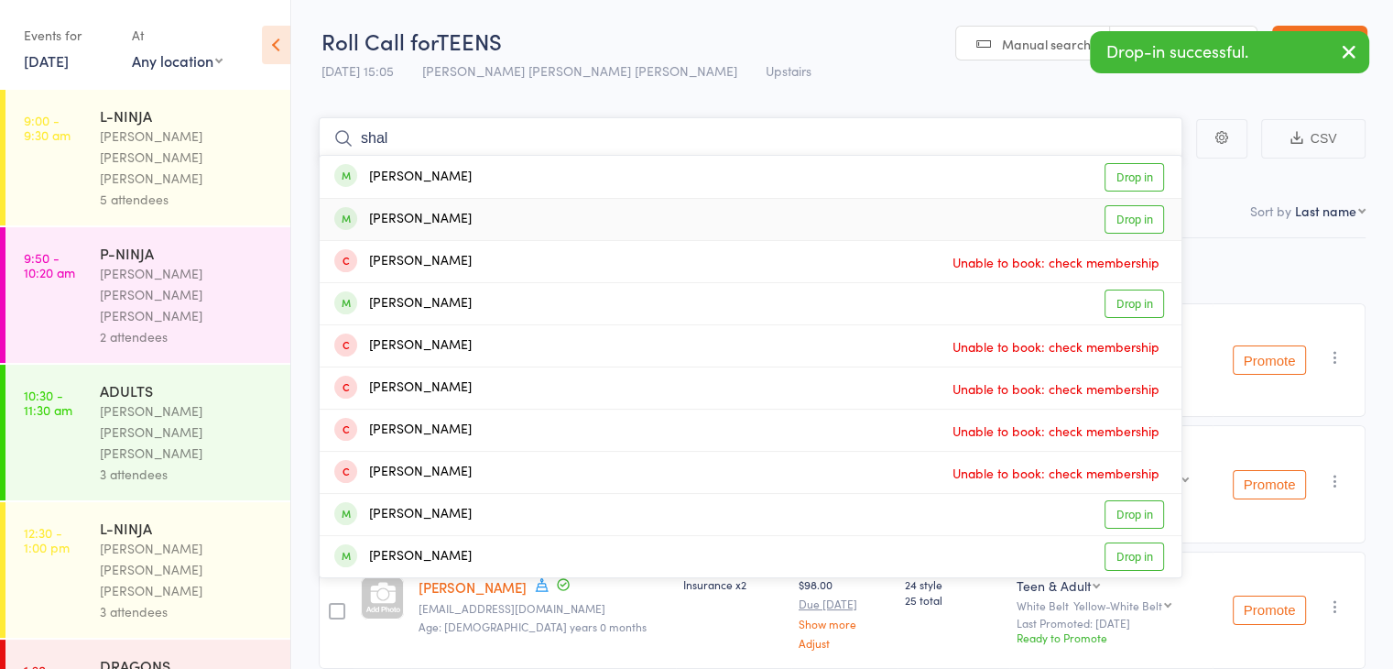
type input "shal"
click at [833, 213] on div "[PERSON_NAME] Drop in" at bounding box center [751, 219] width 862 height 41
type input "shal"
click at [779, 295] on div "[PERSON_NAME] Drop in" at bounding box center [751, 303] width 862 height 41
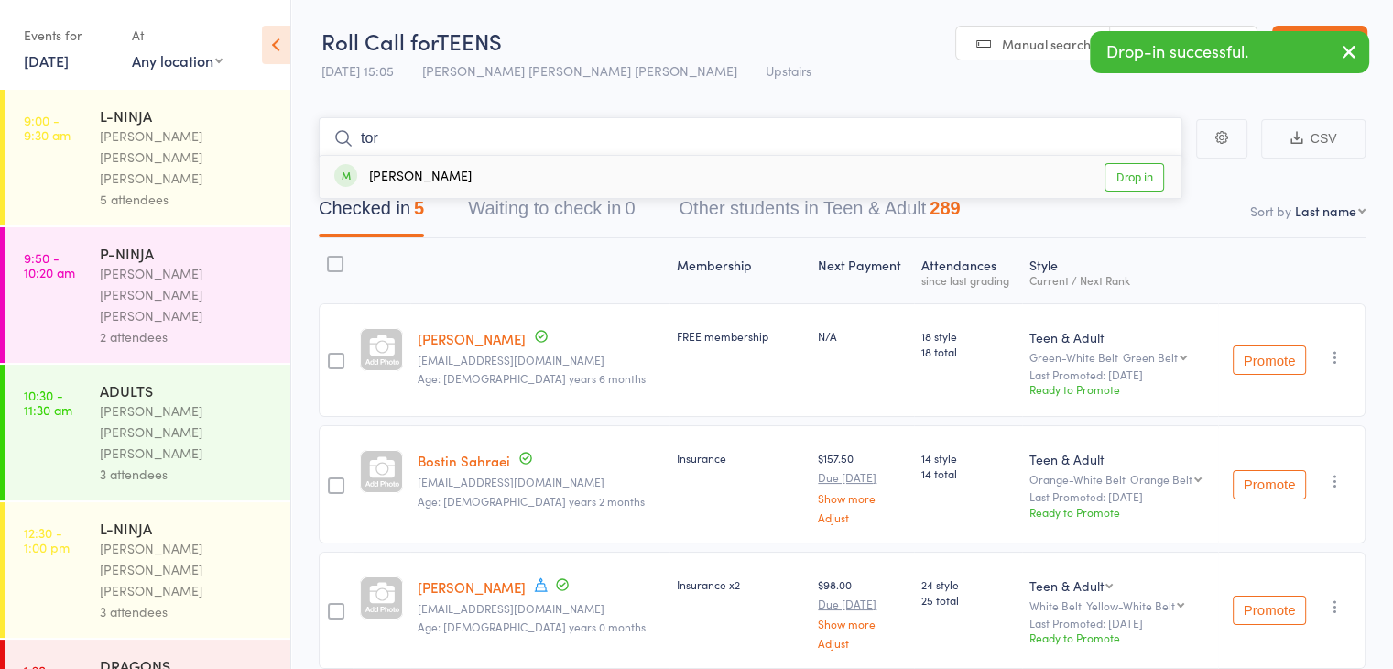
type input "tor"
click at [749, 181] on div "[PERSON_NAME] Drop in" at bounding box center [751, 177] width 862 height 42
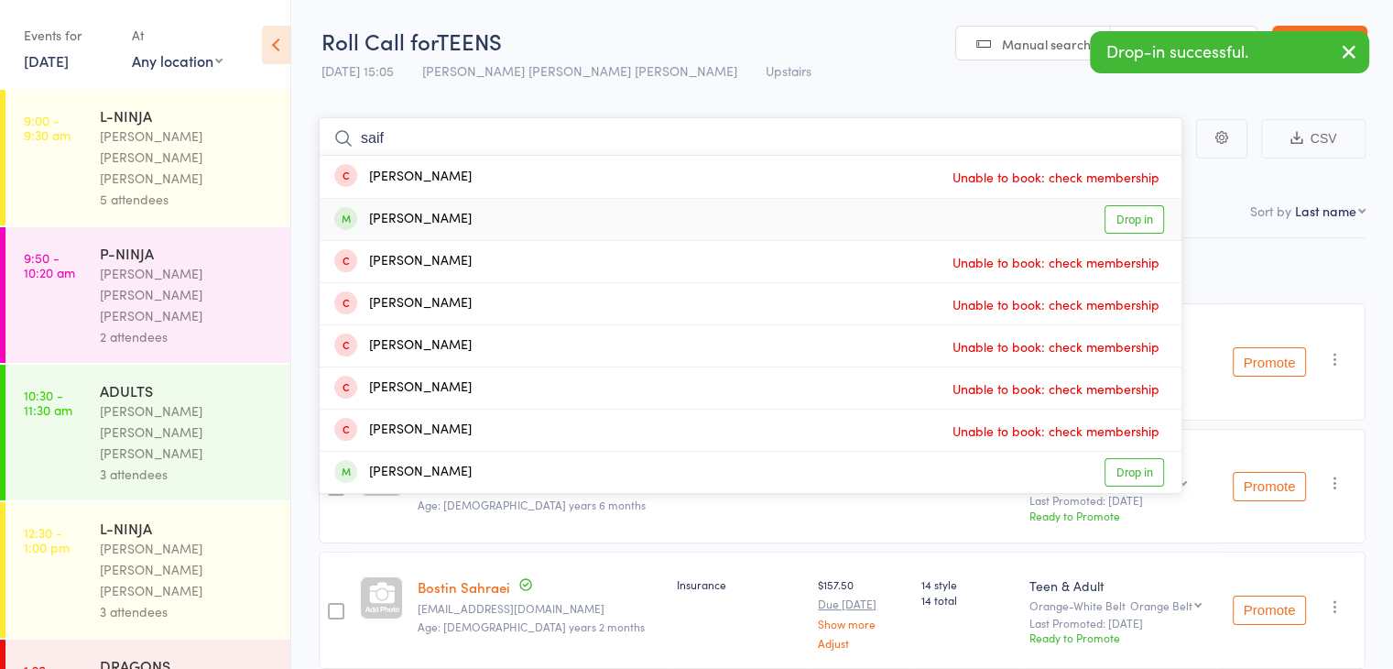
type input "saif"
click at [739, 206] on div "[PERSON_NAME] Drop in" at bounding box center [751, 219] width 862 height 41
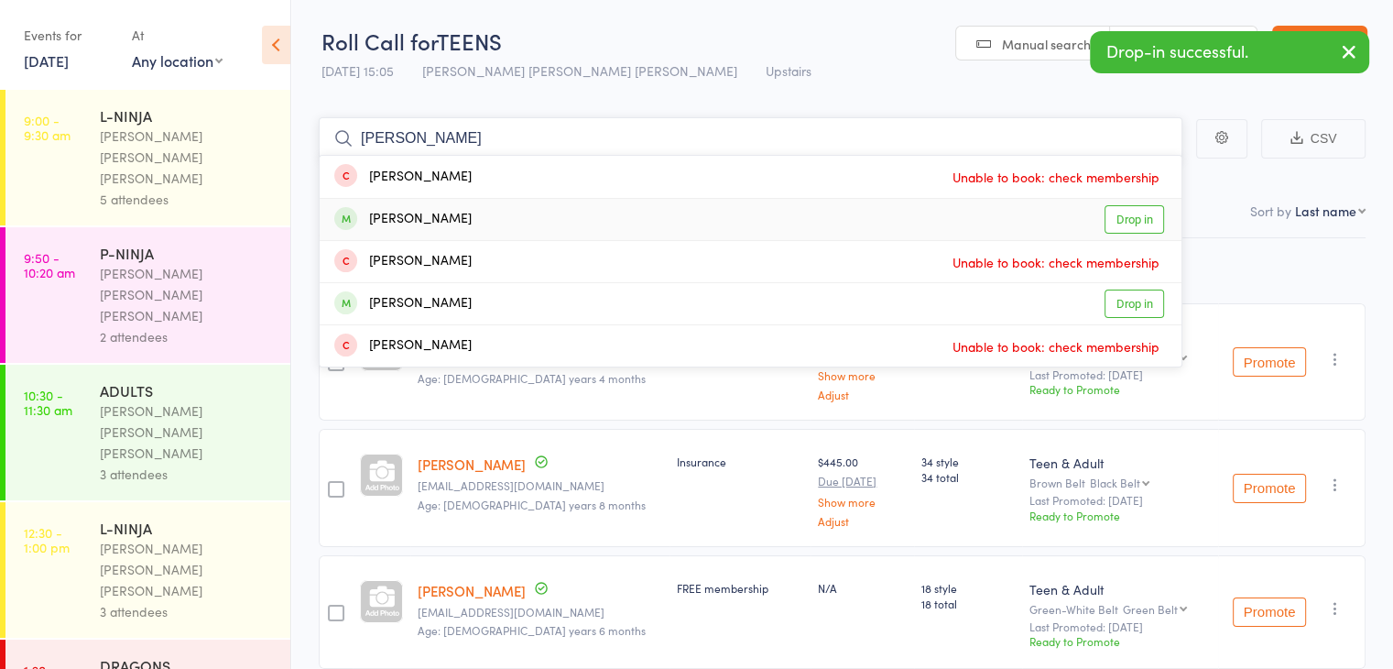
type input "[PERSON_NAME]"
click at [711, 211] on div "[PERSON_NAME] Drop in" at bounding box center [751, 219] width 862 height 41
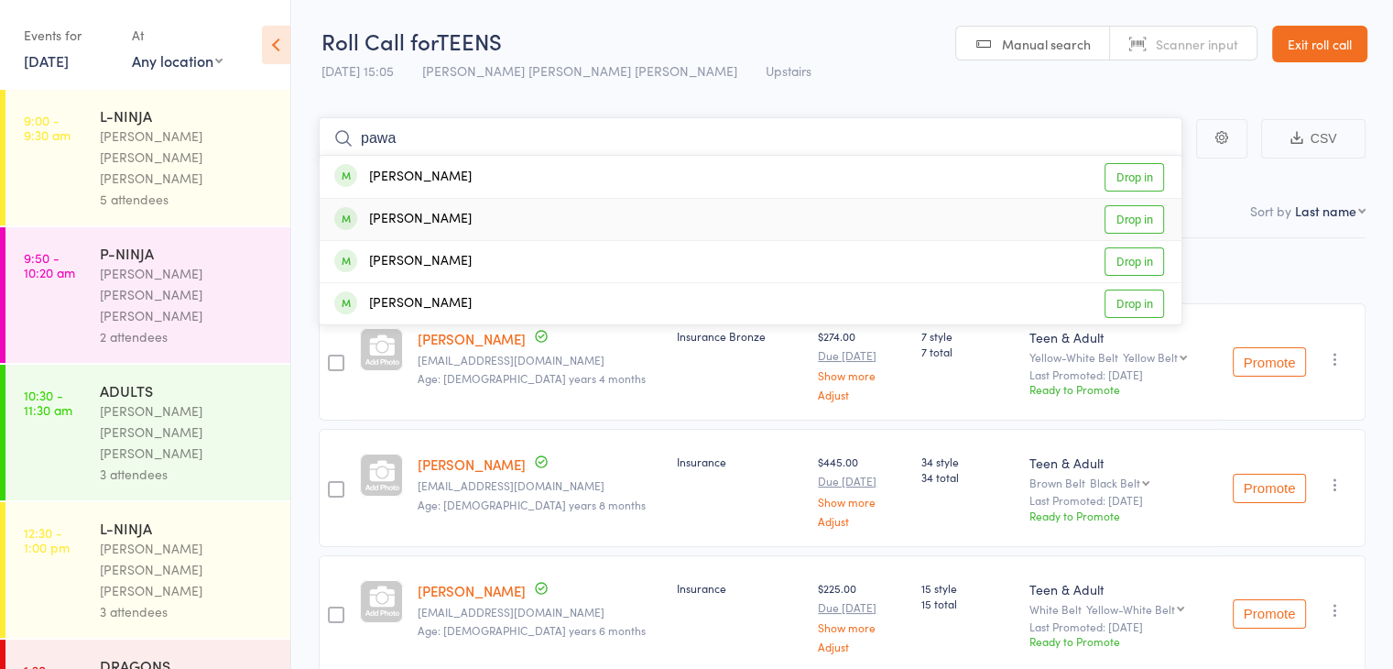
type input "pawa"
click at [707, 215] on div "[PERSON_NAME] Drop in" at bounding box center [751, 219] width 862 height 41
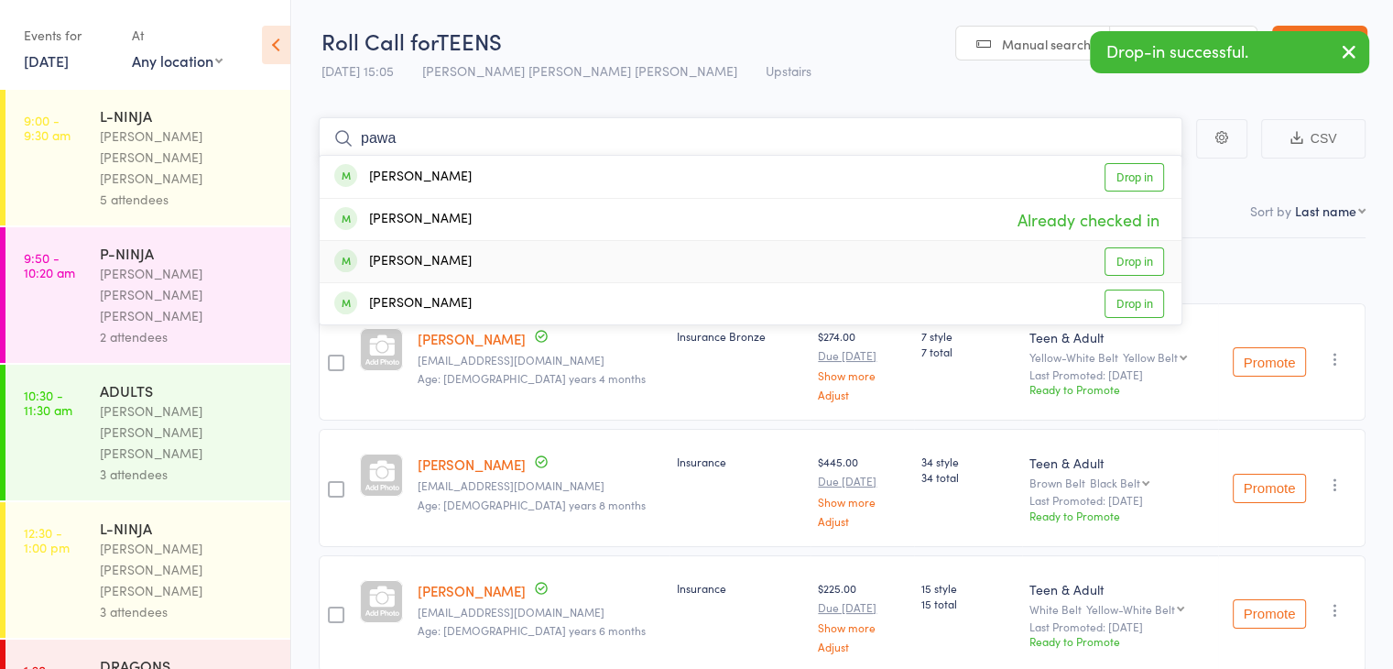
type input "pawa"
click at [670, 255] on div "[PERSON_NAME] Drop in" at bounding box center [751, 261] width 862 height 41
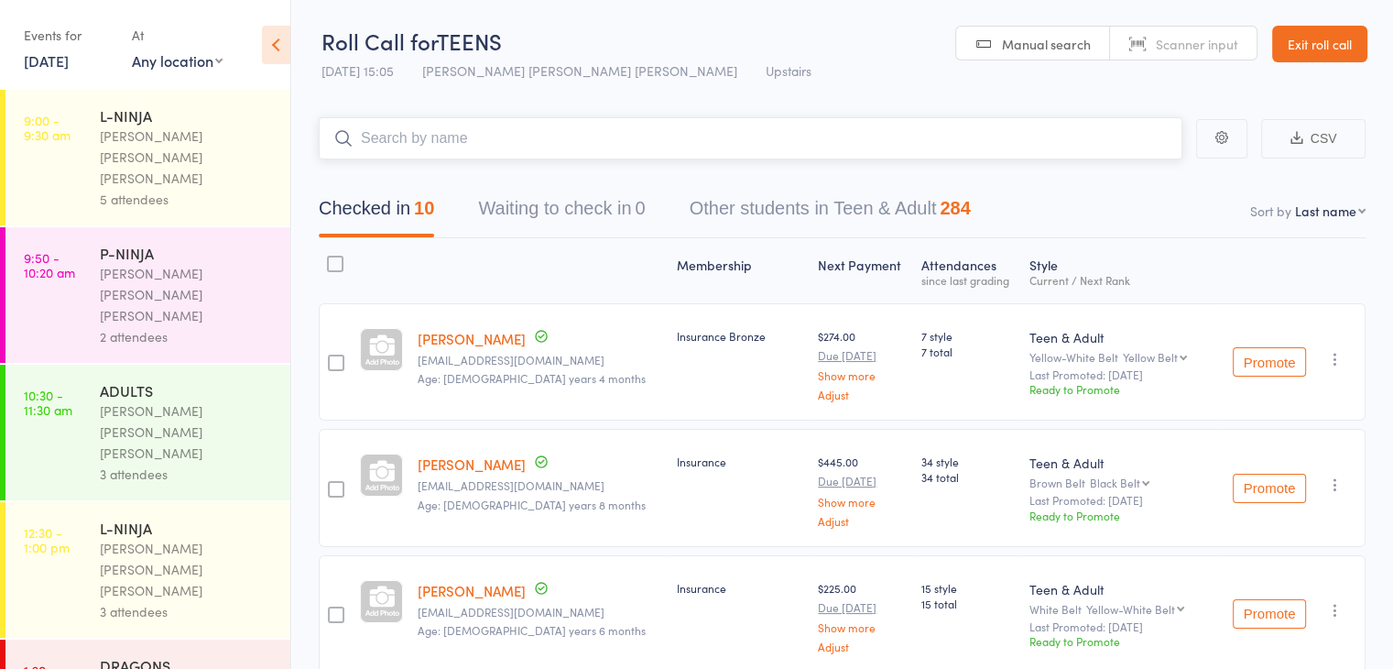
type input "q"
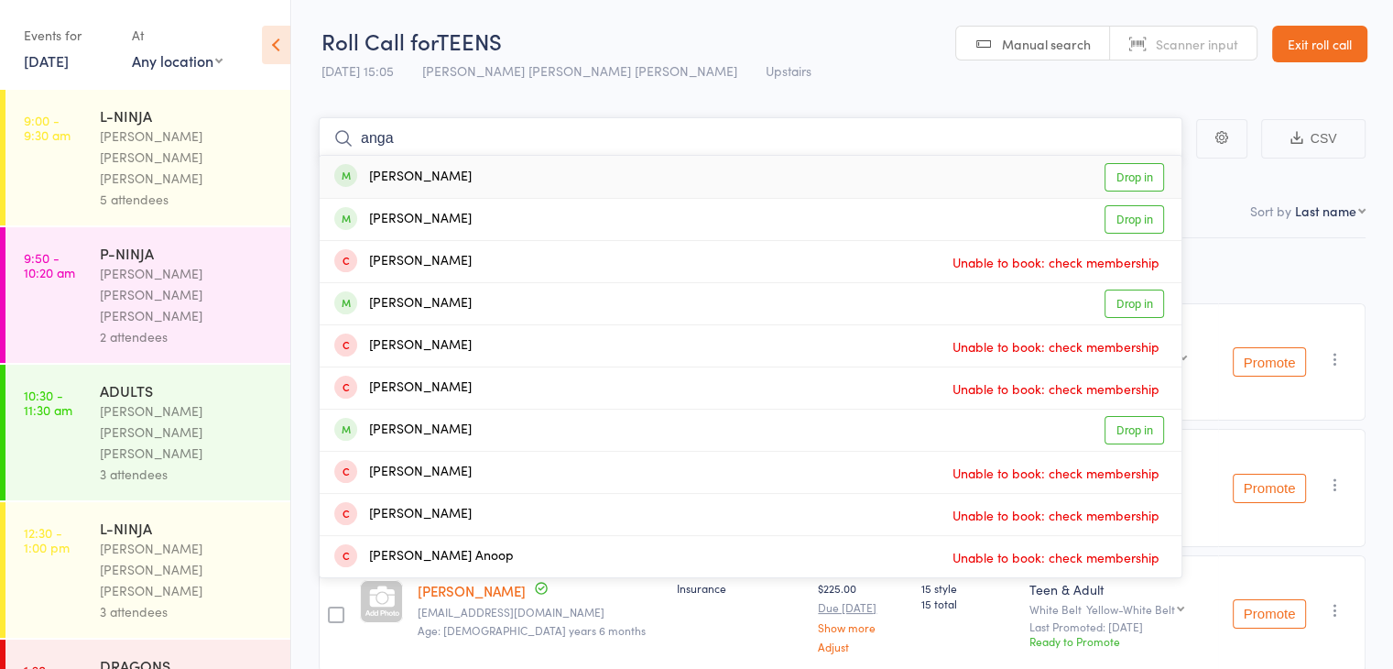
type input "anga"
click at [585, 180] on div "[PERSON_NAME] Drop in" at bounding box center [751, 177] width 862 height 42
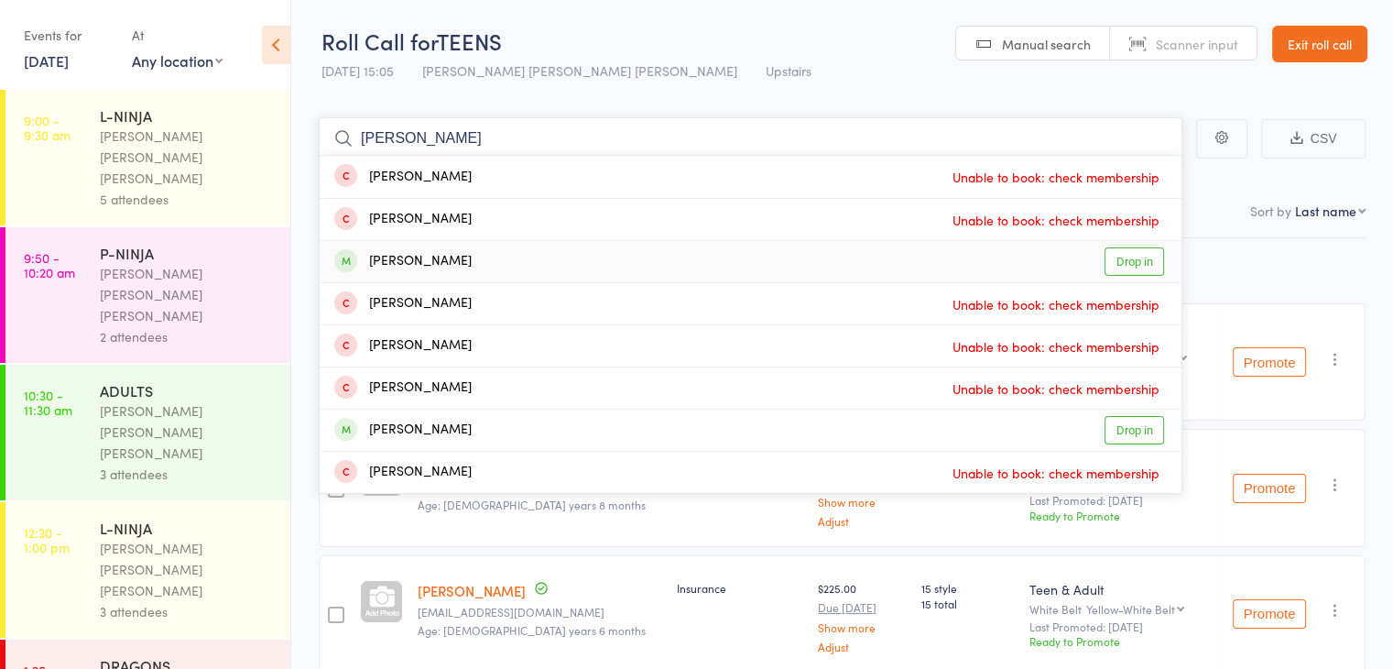
type input "[PERSON_NAME]"
click at [517, 273] on div "[PERSON_NAME] Drop in" at bounding box center [751, 261] width 862 height 41
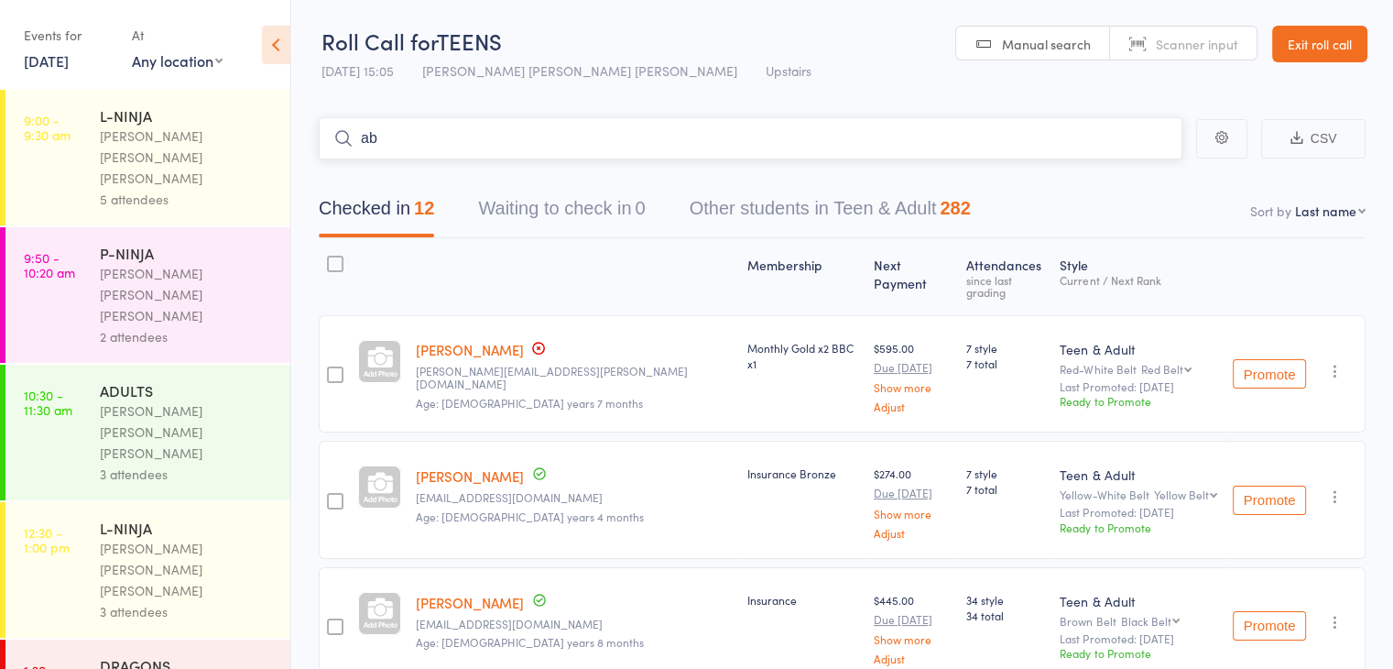
type input "a"
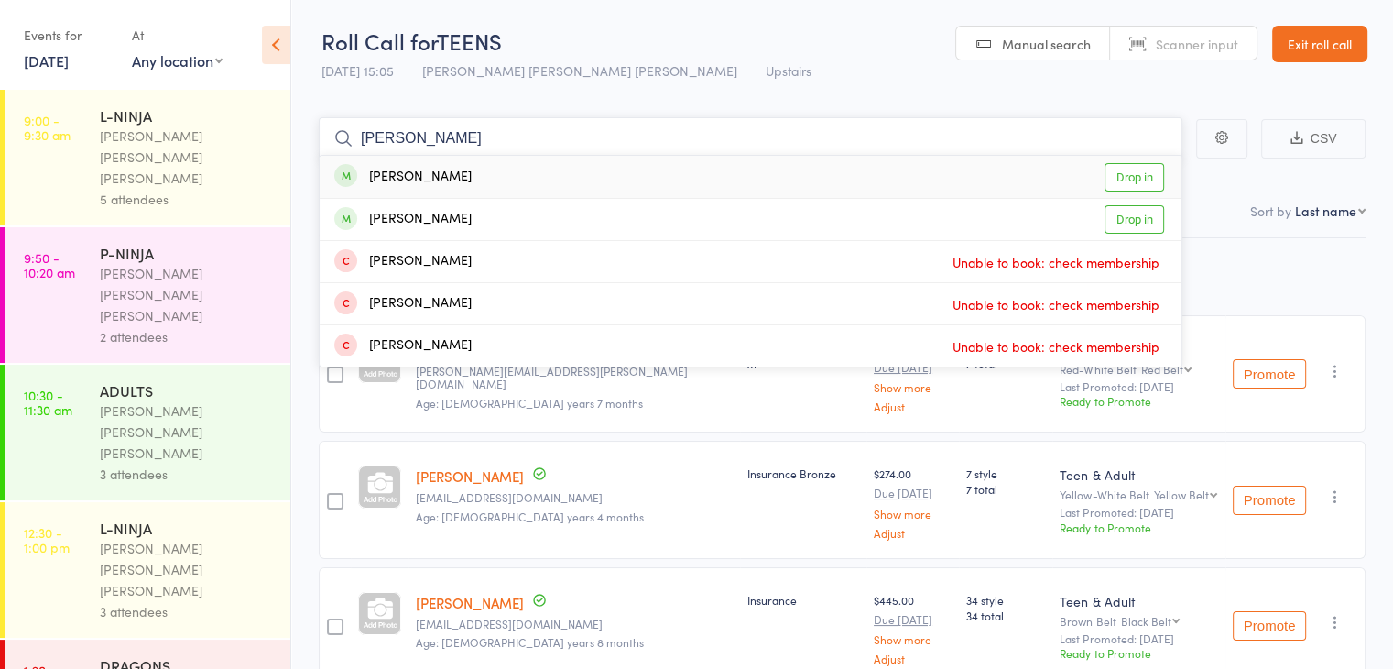
click at [479, 146] on input "[PERSON_NAME]" at bounding box center [751, 138] width 864 height 42
type input "[PERSON_NAME]"
click at [476, 163] on div "[PERSON_NAME] Drop in" at bounding box center [751, 177] width 862 height 42
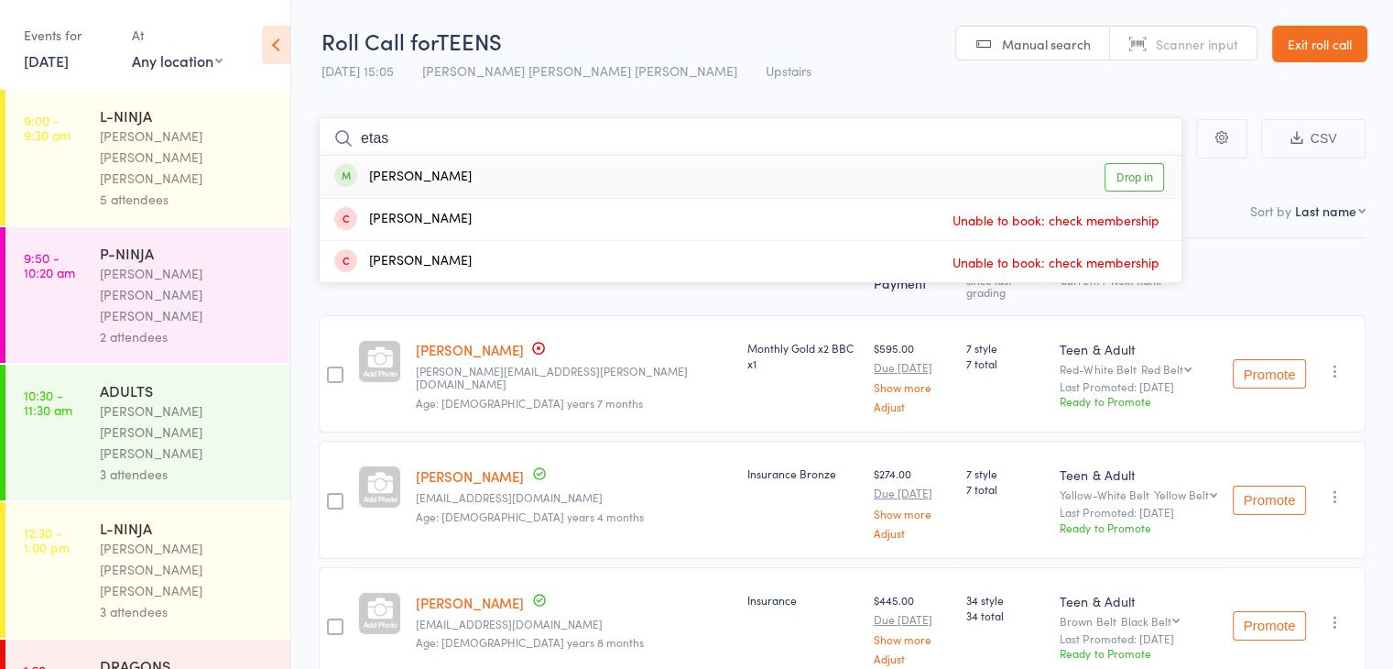
type input "etas"
click at [476, 177] on div "[PERSON_NAME] Drop in" at bounding box center [751, 177] width 862 height 42
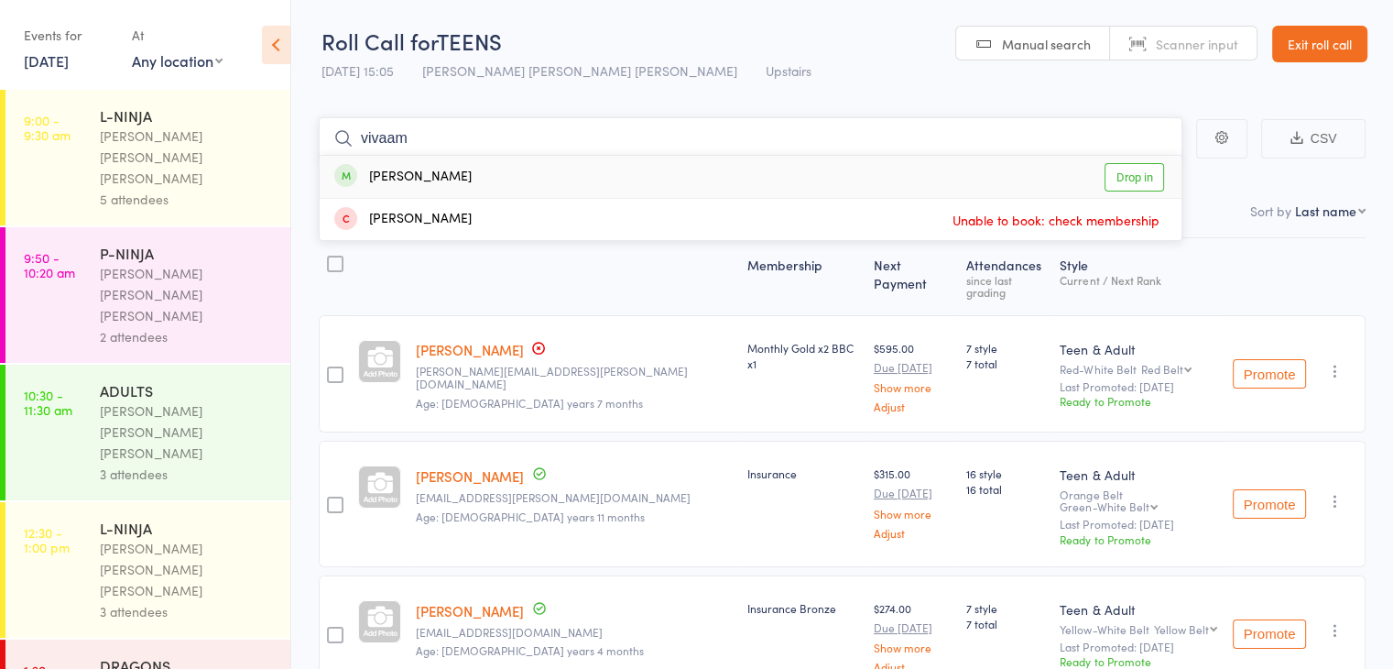
type input "vivaam"
click at [445, 180] on div "[PERSON_NAME]" at bounding box center [402, 177] width 137 height 21
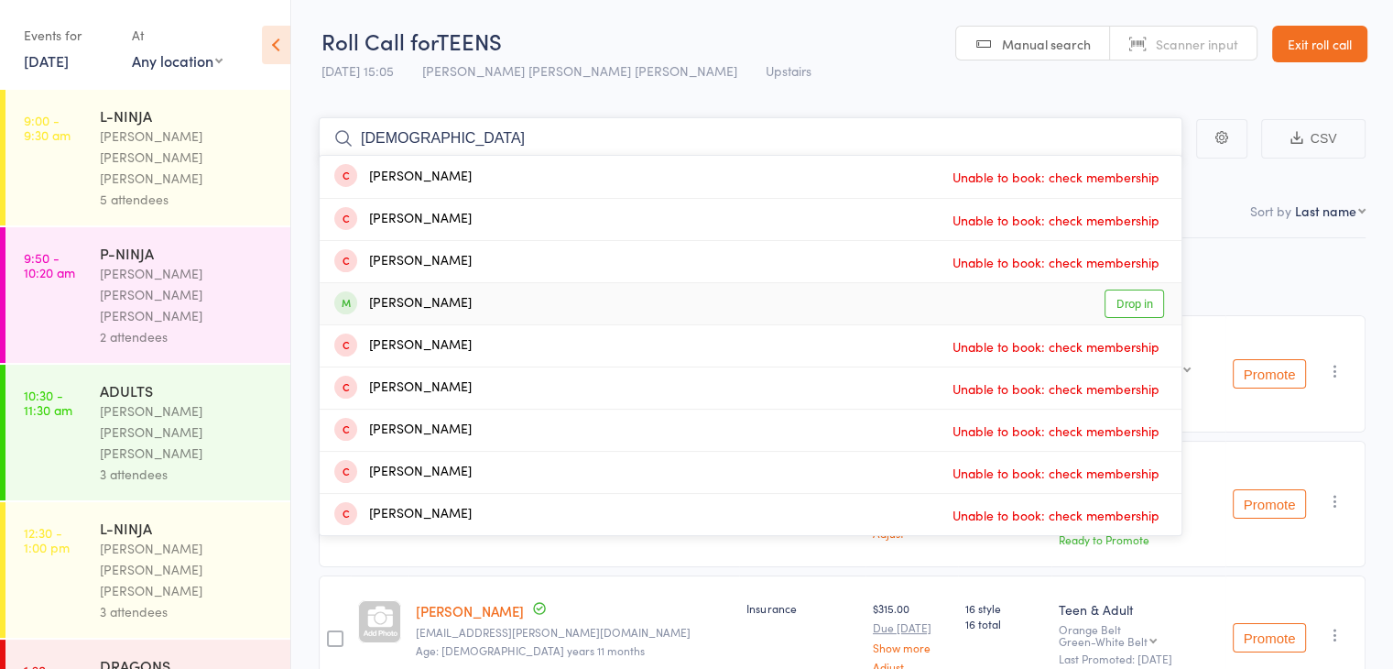
type input "[DEMOGRAPHIC_DATA]"
click at [452, 286] on div "[PERSON_NAME] Drop in" at bounding box center [751, 303] width 862 height 41
